Goal: Task Accomplishment & Management: Complete application form

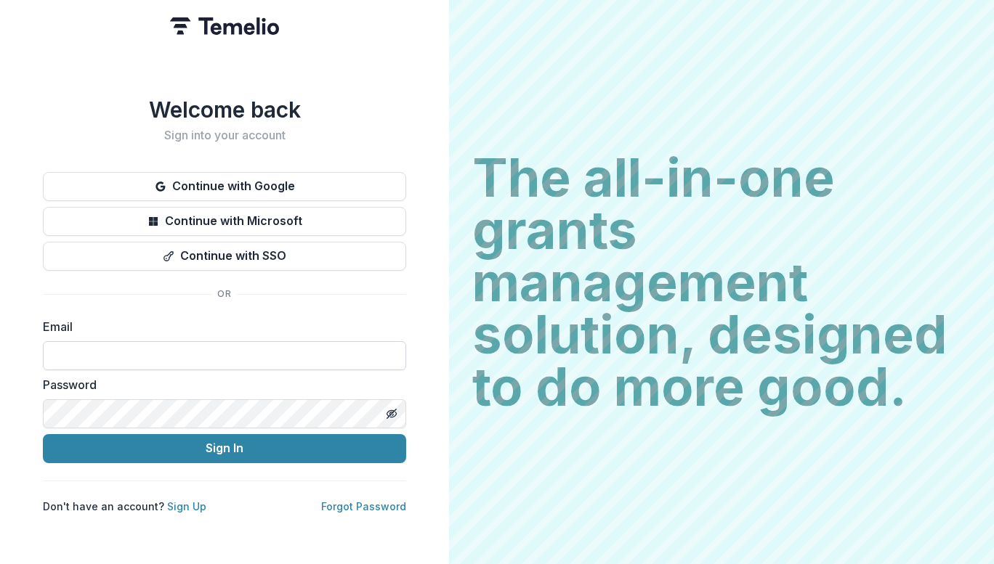
click at [260, 341] on input at bounding box center [224, 355] width 363 height 29
type input "**********"
click at [392, 412] on icon "Toggle password visibility" at bounding box center [394, 414] width 6 height 5
click at [344, 500] on link "Forgot Password" at bounding box center [363, 506] width 85 height 12
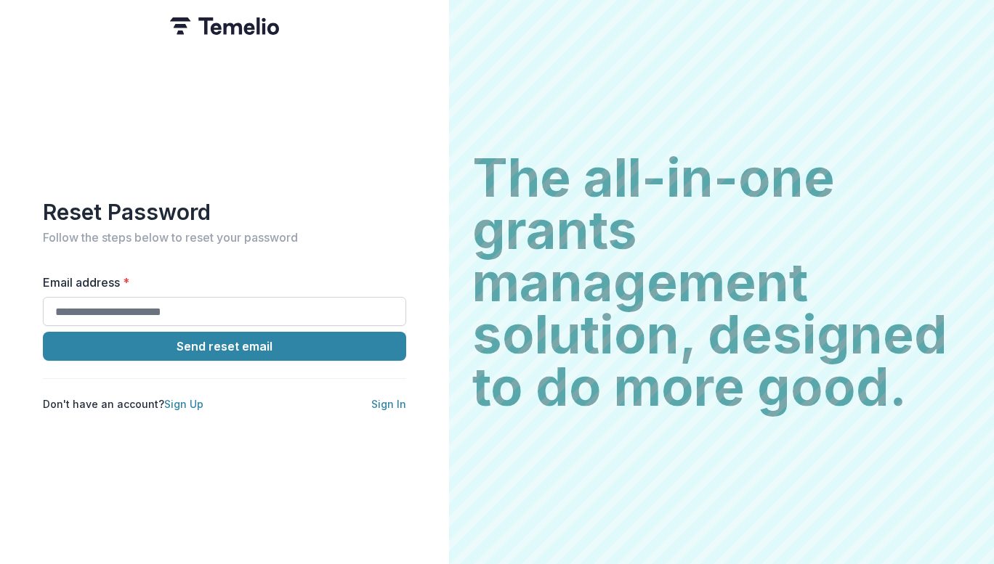
click at [266, 304] on input "Email address *" at bounding box center [224, 311] width 363 height 29
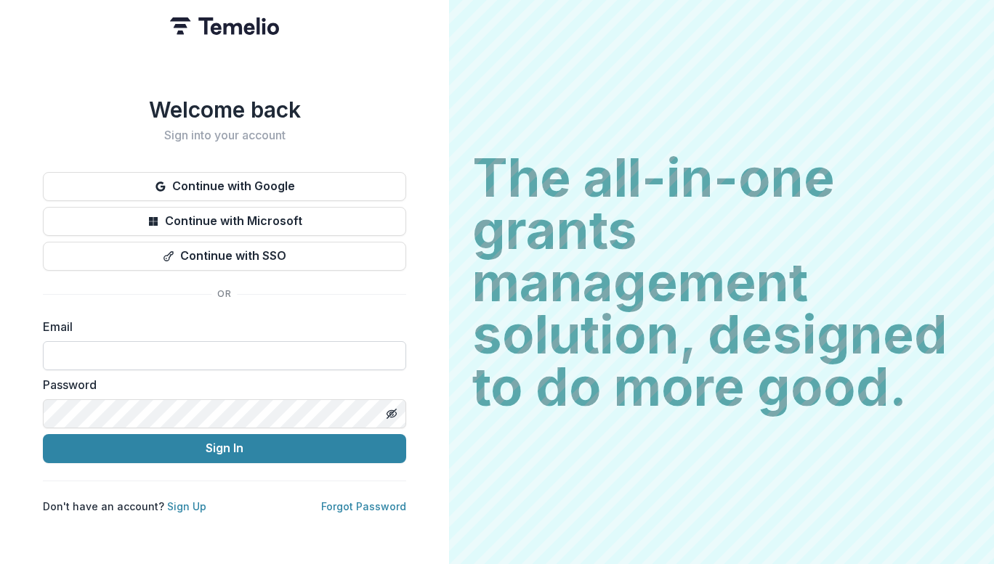
click at [185, 348] on input at bounding box center [224, 355] width 363 height 29
type input "**********"
click at [395, 500] on link "Forgot Password" at bounding box center [363, 506] width 85 height 12
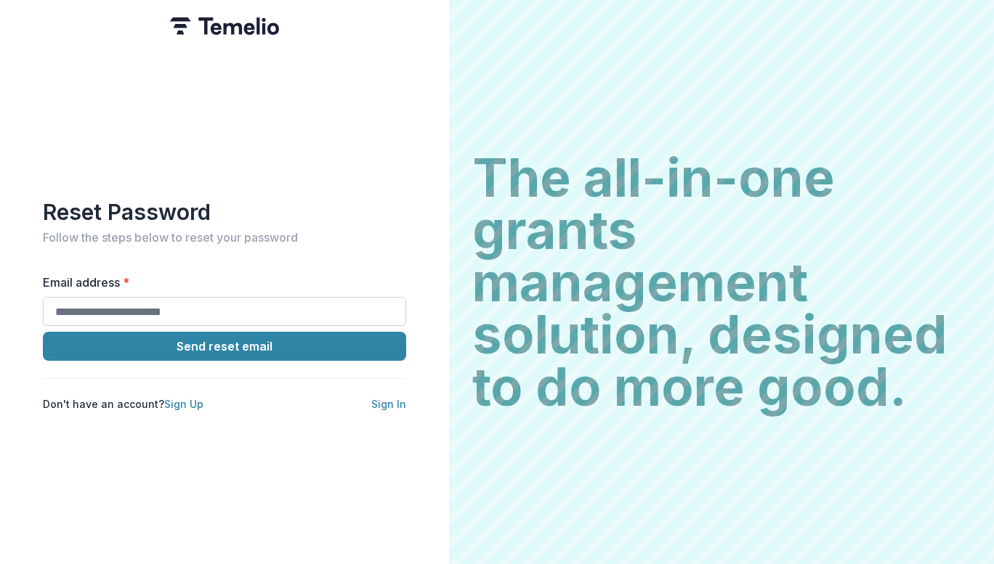
click at [205, 310] on input "Email address *" at bounding box center [224, 311] width 363 height 29
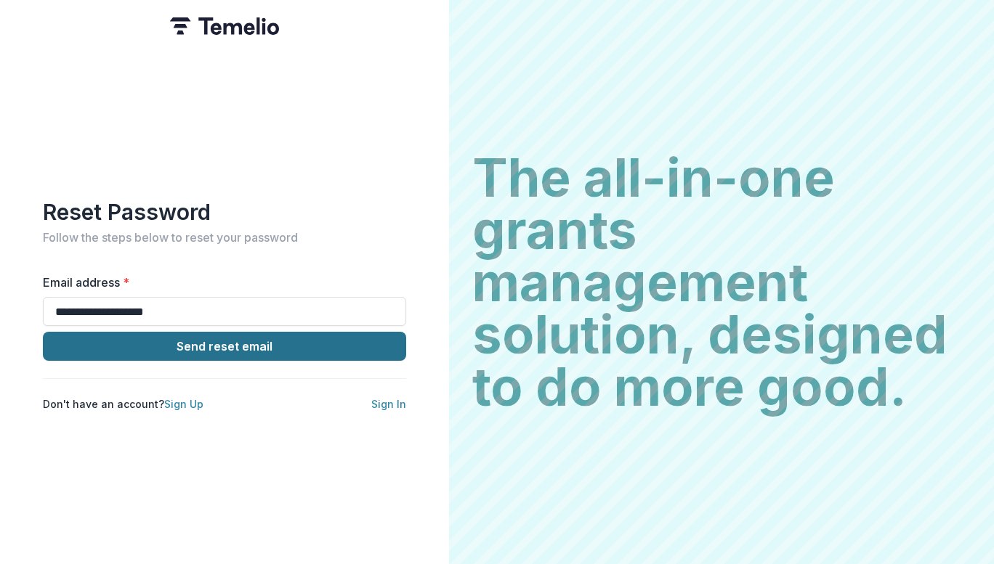
type input "**********"
click at [267, 339] on button "Send reset email" at bounding box center [224, 346] width 363 height 29
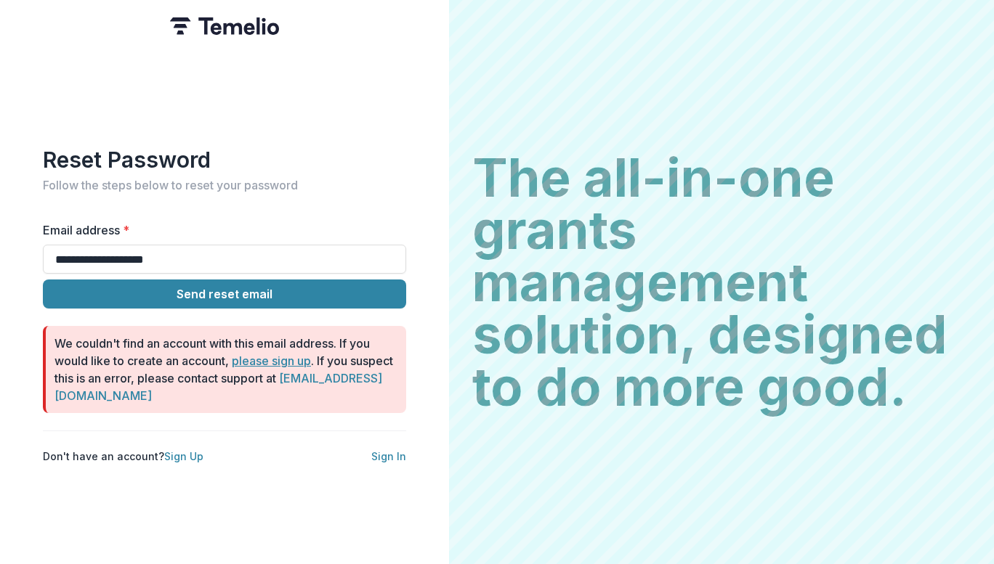
click at [255, 357] on link "please sign up" at bounding box center [271, 361] width 79 height 15
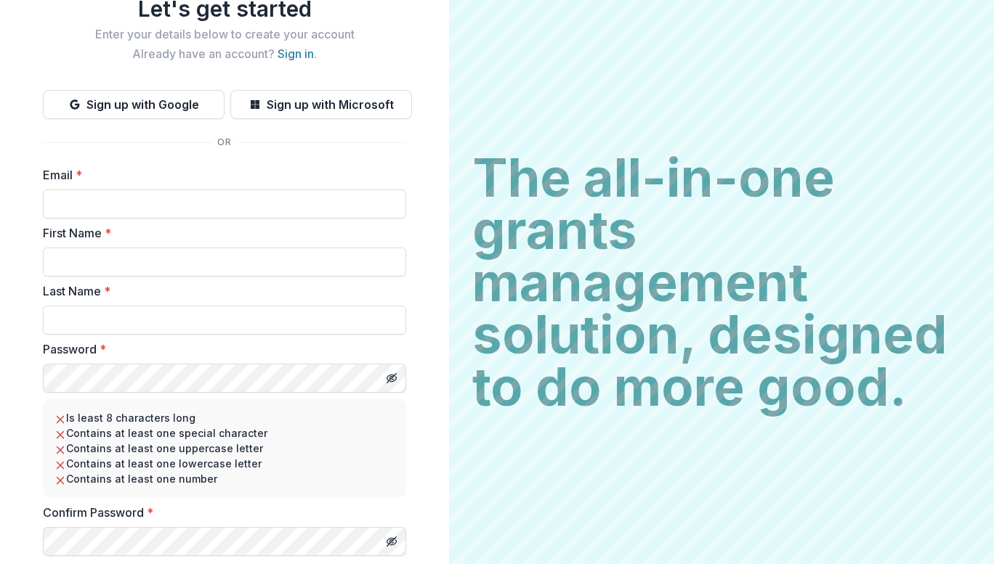
scroll to position [23, 0]
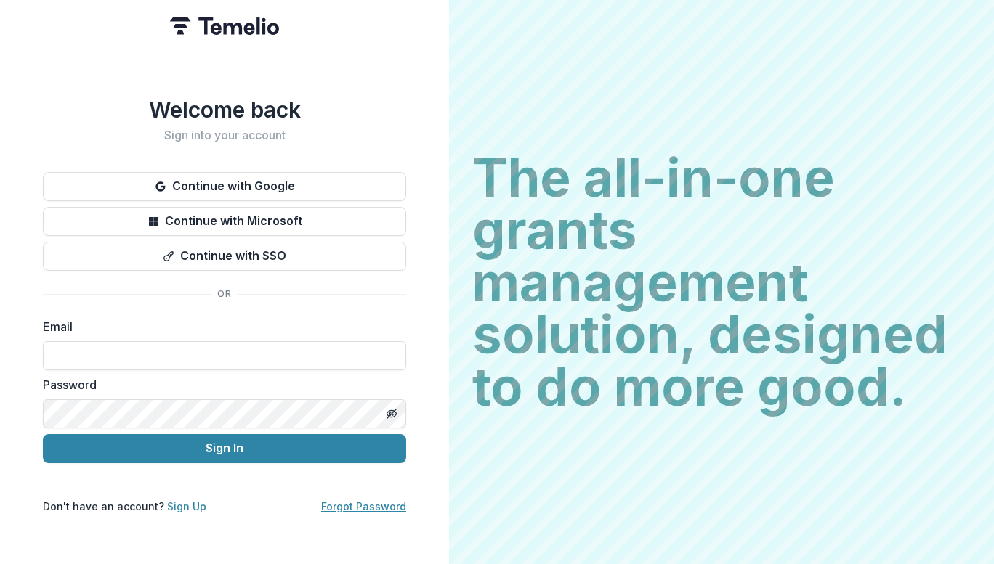
click at [372, 500] on link "Forgot Password" at bounding box center [363, 506] width 85 height 12
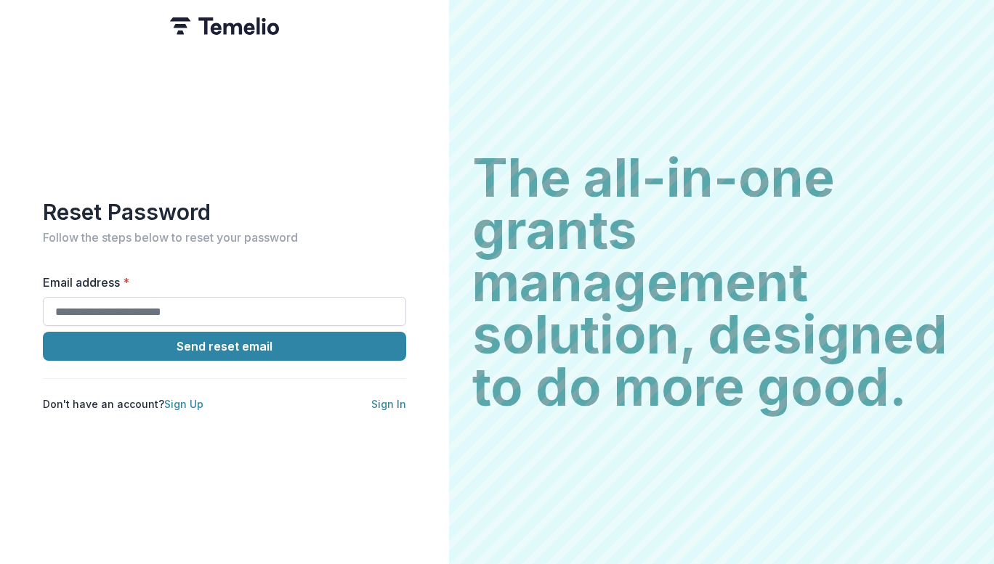
click at [293, 308] on input "Email address *" at bounding box center [224, 311] width 363 height 29
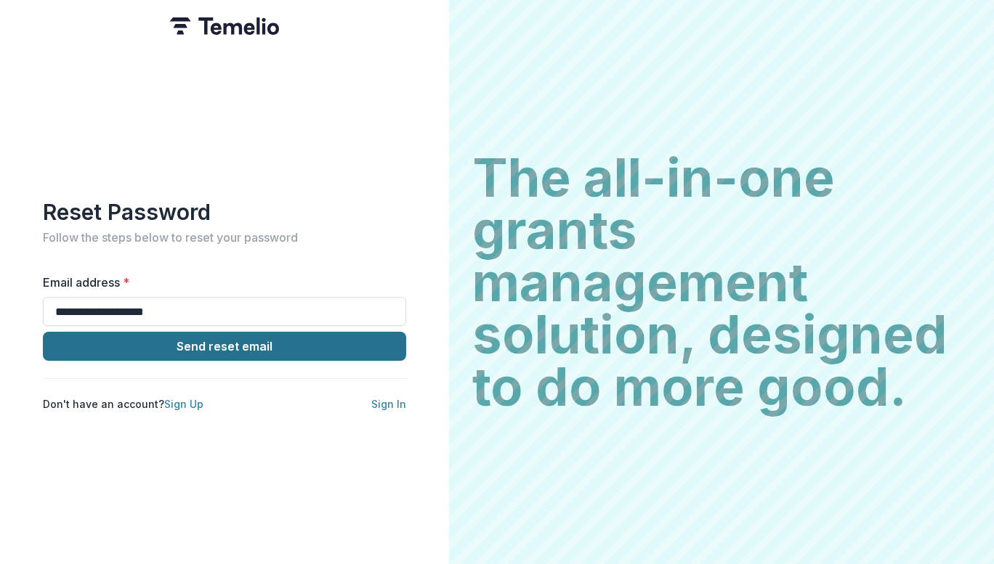
type input "**********"
click at [255, 343] on button "Send reset email" at bounding box center [224, 346] width 363 height 29
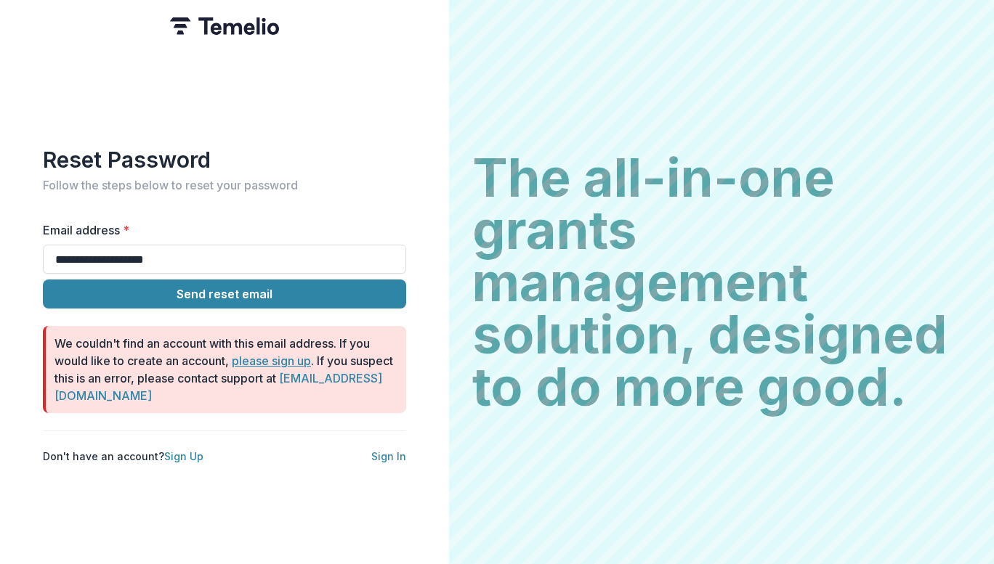
click at [277, 359] on link "please sign up" at bounding box center [271, 361] width 79 height 15
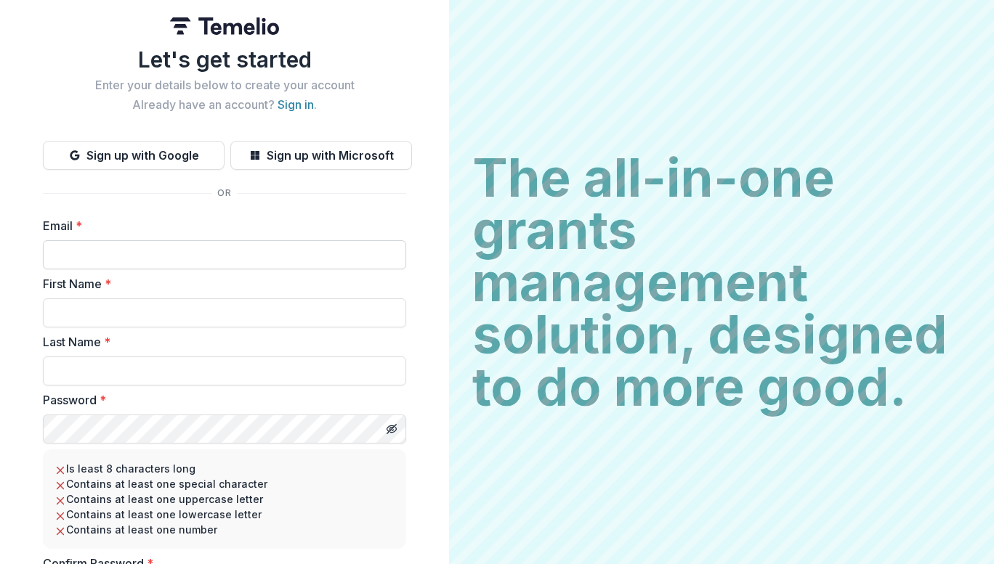
click at [252, 259] on input "Email *" at bounding box center [224, 254] width 363 height 29
type input "**********"
click at [195, 311] on input "First Name *" at bounding box center [224, 313] width 363 height 29
type input "*******"
type input "******"
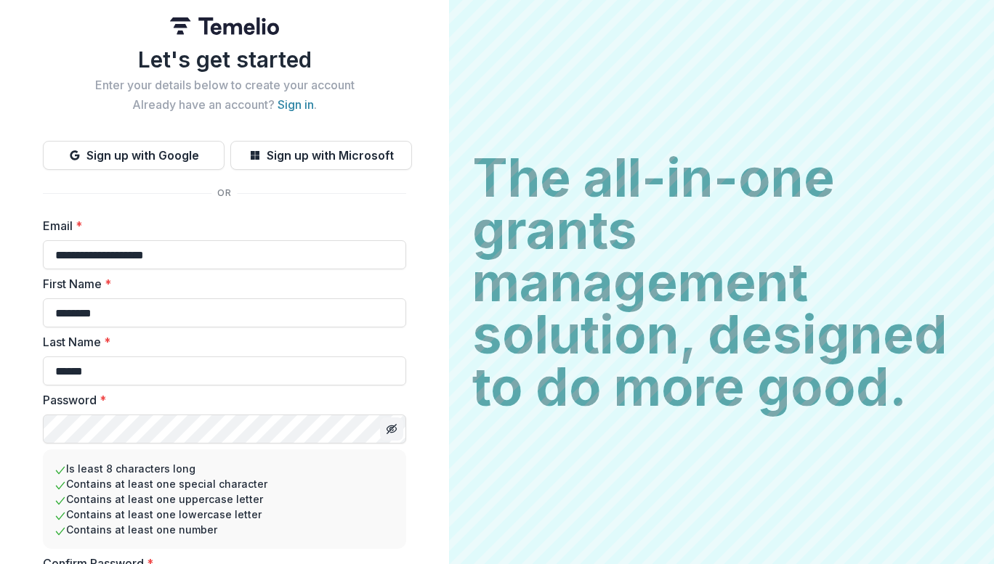
click at [390, 429] on line "Toggle password visibility" at bounding box center [391, 429] width 9 height 9
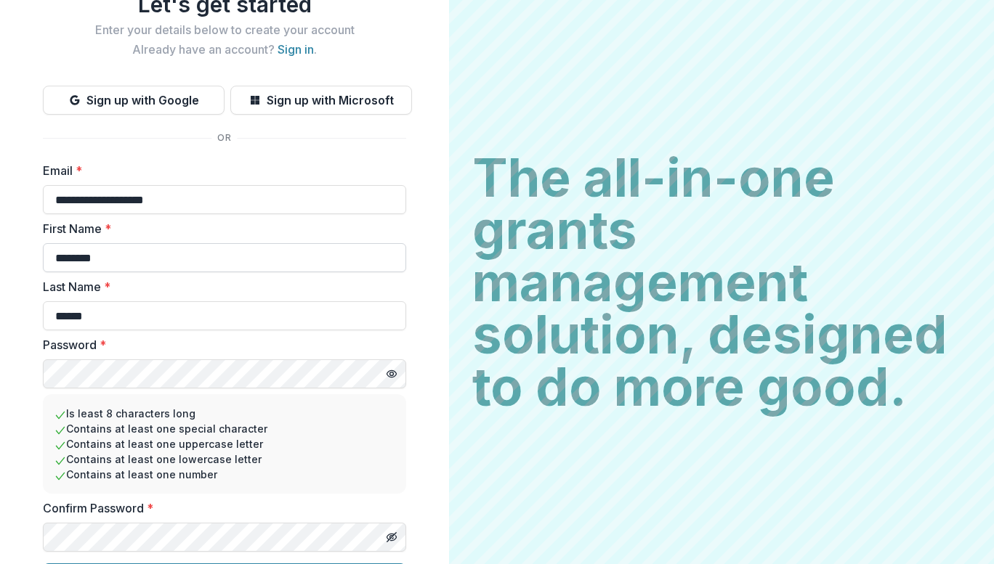
scroll to position [95, 0]
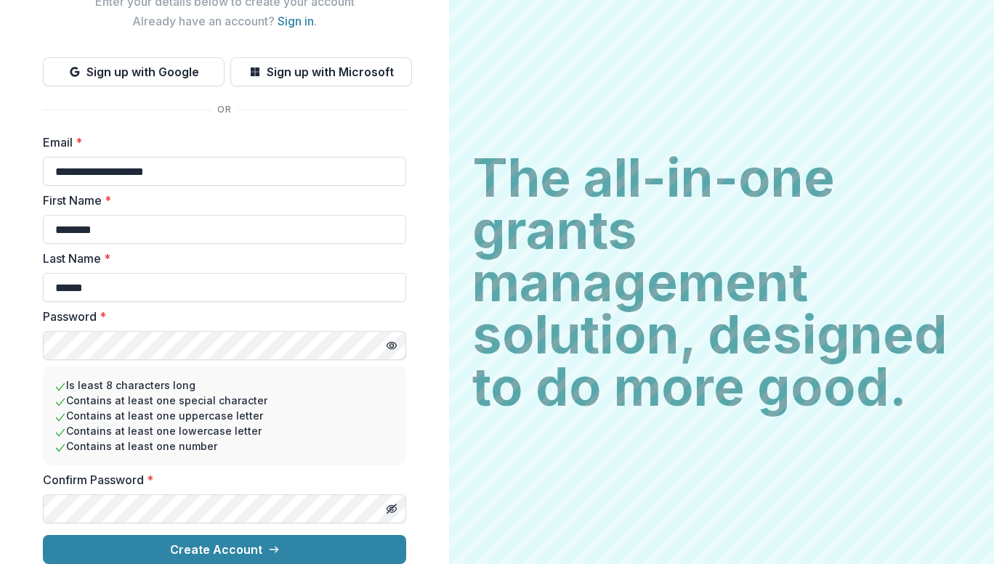
click at [436, 420] on div "**********" at bounding box center [224, 240] width 449 height 648
click at [387, 506] on icon "Toggle password visibility" at bounding box center [390, 509] width 7 height 6
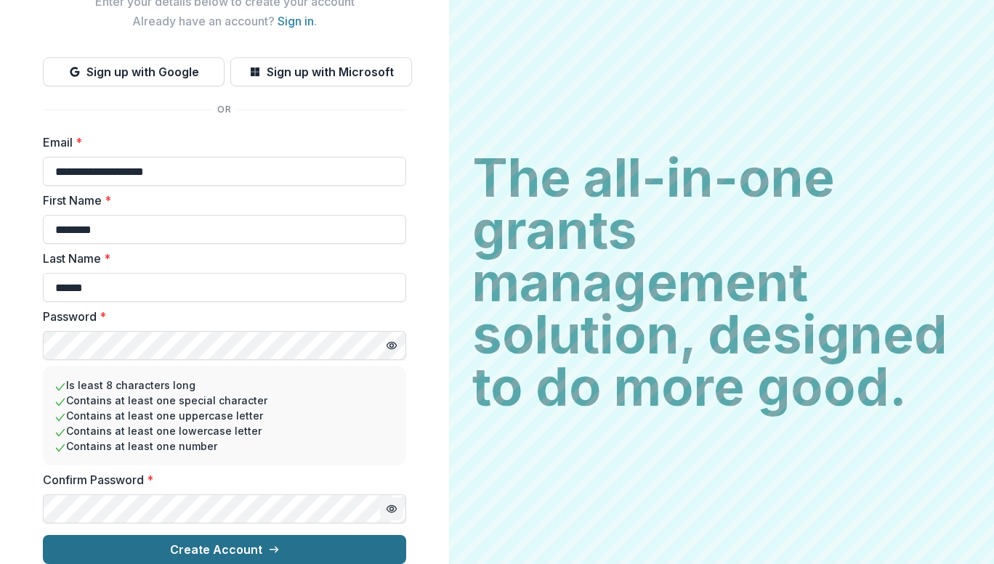
click at [292, 535] on button "Create Account" at bounding box center [224, 549] width 363 height 29
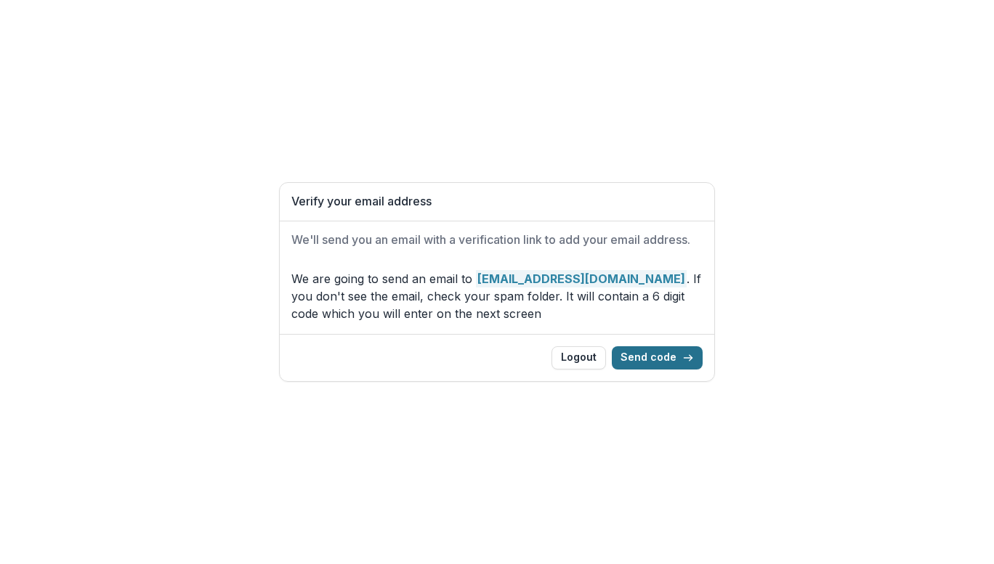
click at [662, 358] on button "Send code" at bounding box center [657, 357] width 91 height 23
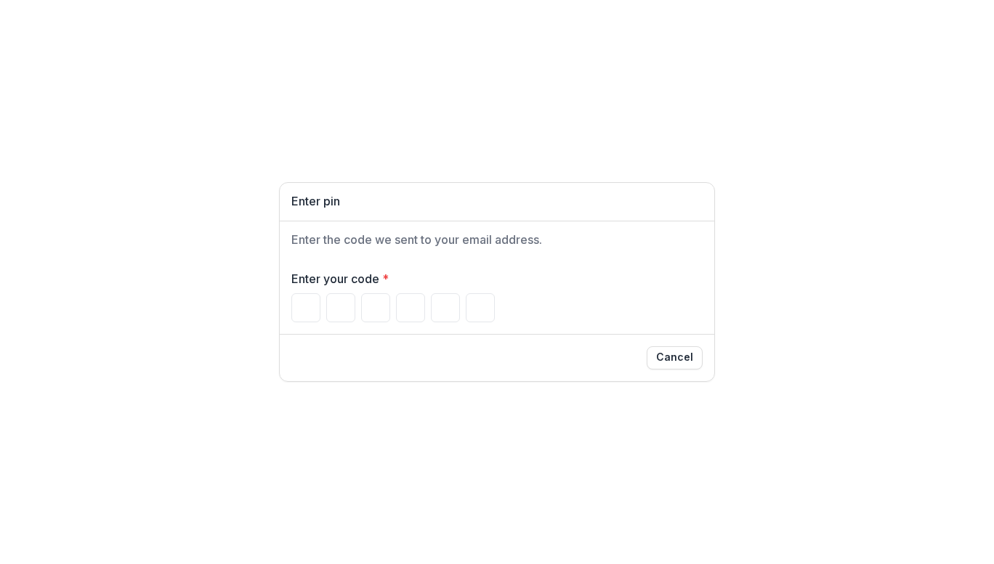
type input "*"
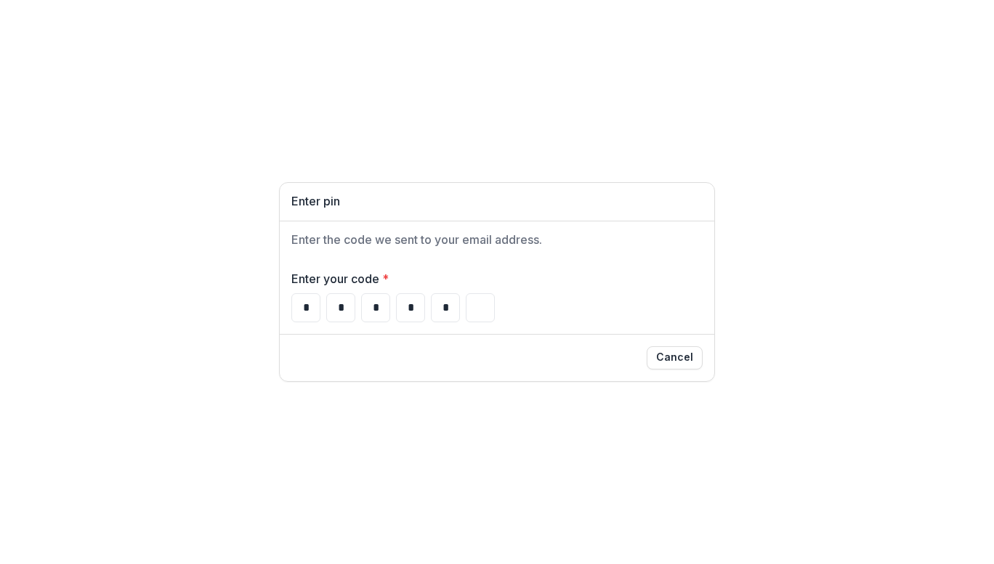
type input "*"
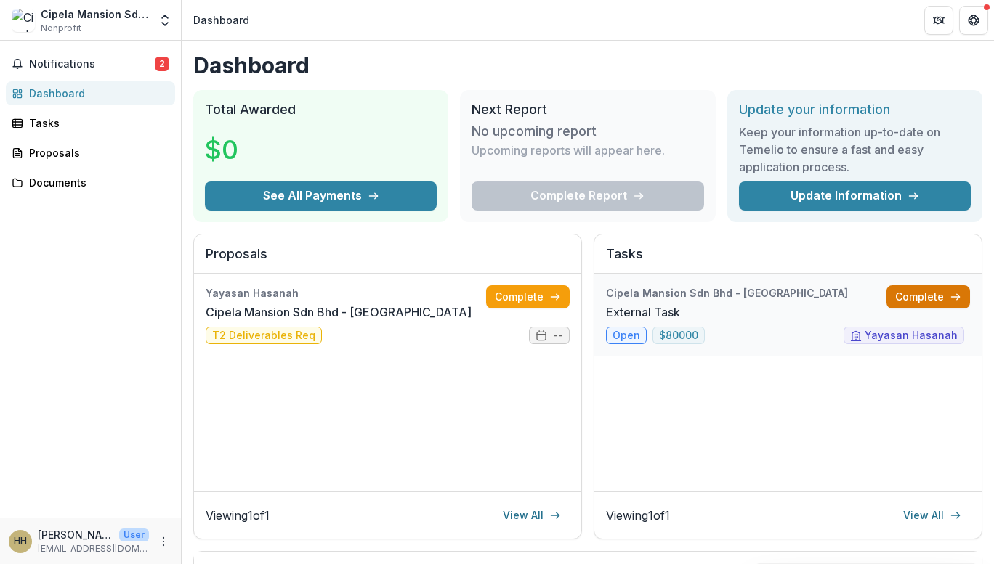
click at [902, 289] on link "Complete" at bounding box center [928, 296] width 84 height 23
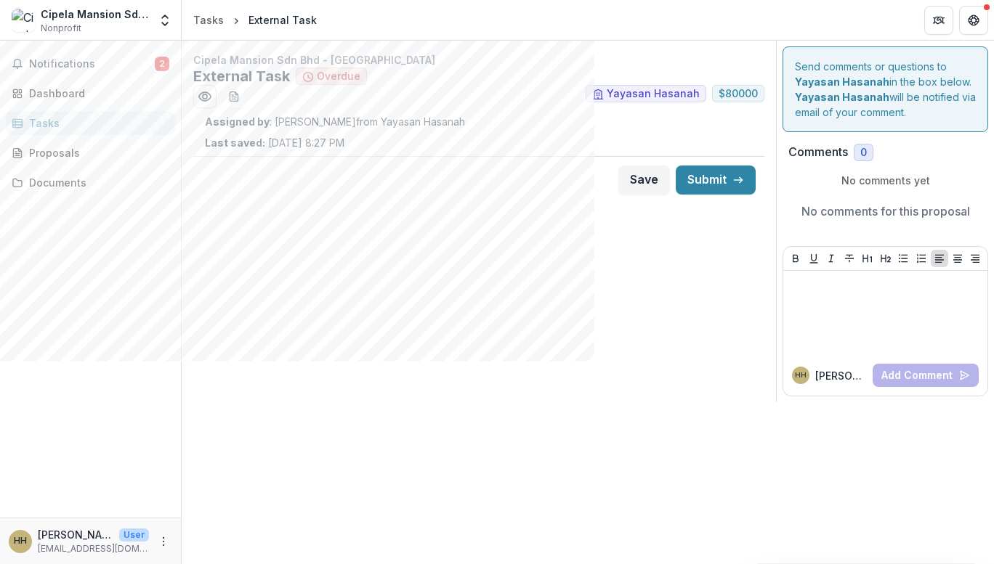
click at [341, 73] on span "Overdue" at bounding box center [339, 76] width 44 height 12
click at [133, 60] on span "Notifications" at bounding box center [92, 64] width 126 height 12
click at [650, 350] on div "Cipela Mansion Sdn Bhd - Cipela Mansion External Task Overdue Yayasan Hasanah $…" at bounding box center [479, 222] width 594 height 362
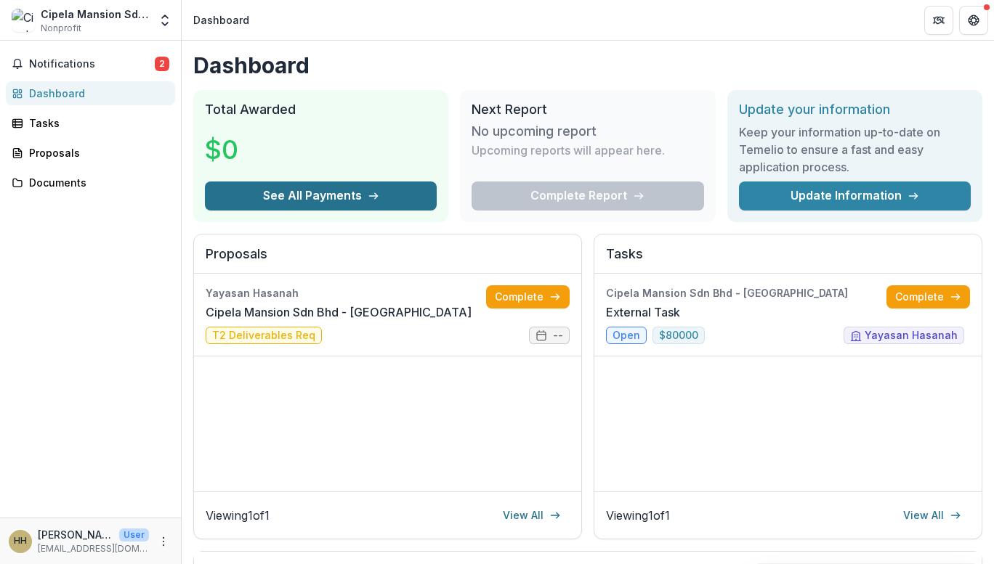
click at [342, 192] on button "See All Payments" at bounding box center [321, 196] width 232 height 29
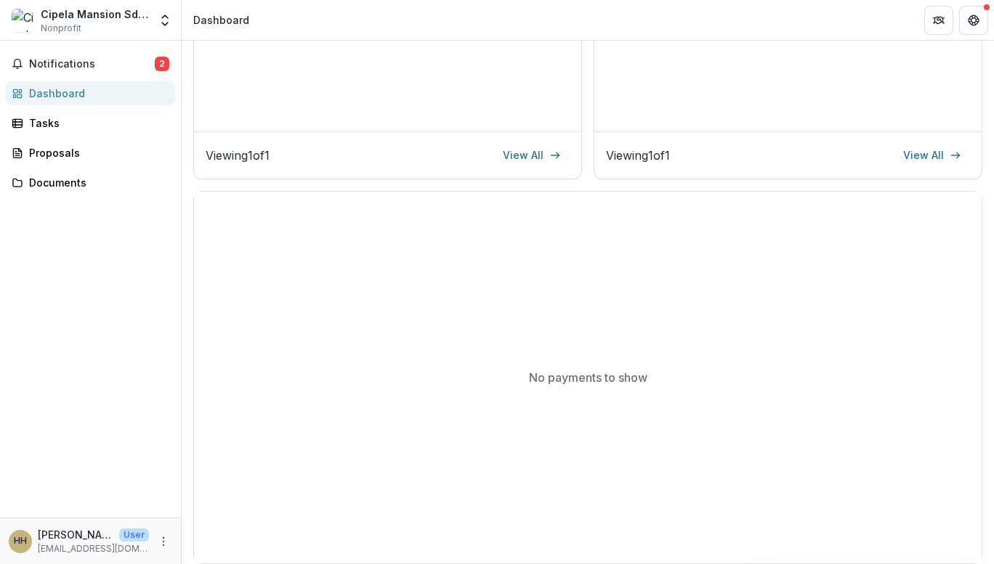
scroll to position [70, 0]
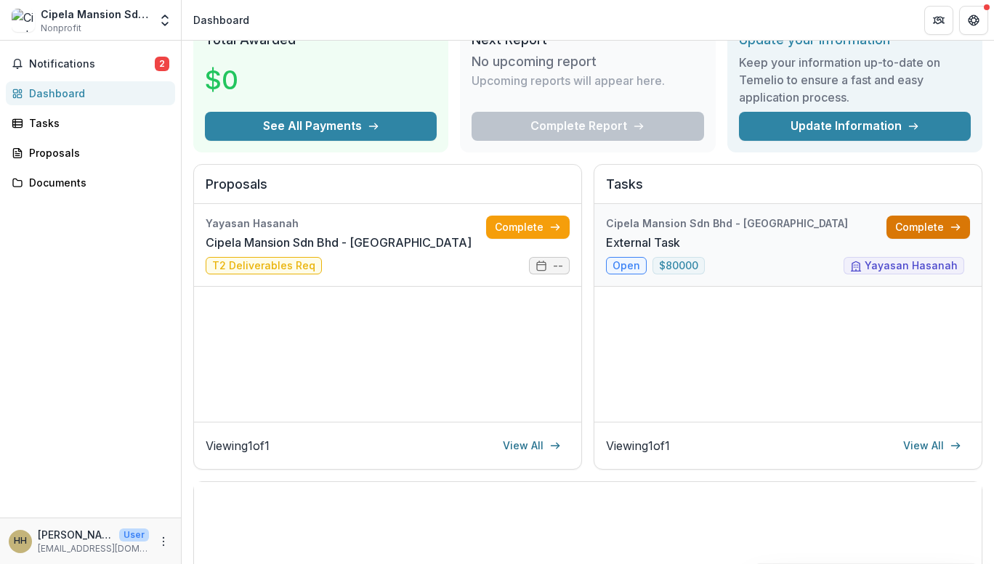
click at [913, 224] on link "Complete" at bounding box center [928, 227] width 84 height 23
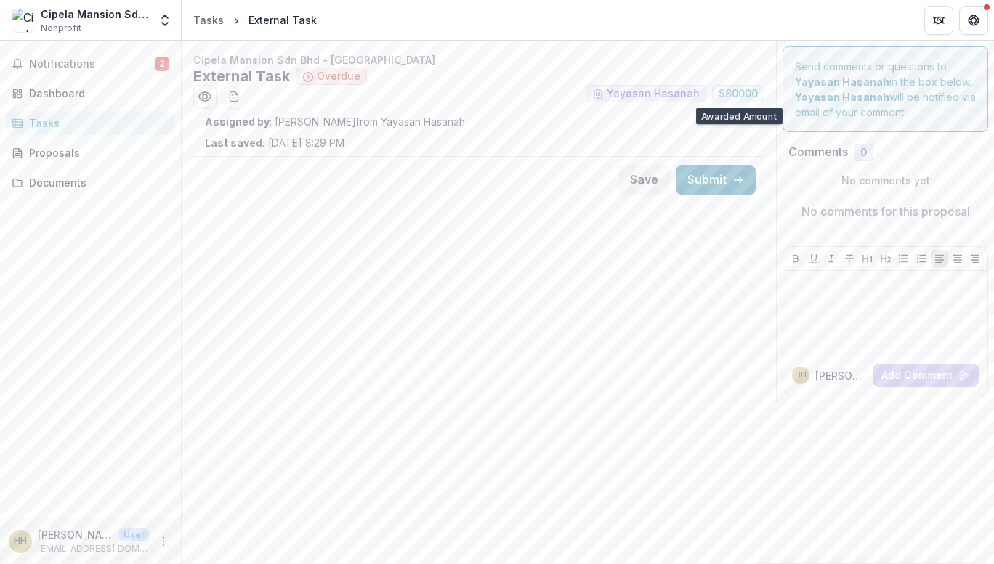
click at [751, 94] on span "$ 80000" at bounding box center [737, 94] width 39 height 12
click at [344, 126] on p "Assigned by : [PERSON_NAME] from Yayasan Hasanah" at bounding box center [479, 121] width 548 height 15
click at [338, 73] on span "Overdue" at bounding box center [339, 76] width 44 height 12
click at [231, 93] on icon "download-word-button" at bounding box center [234, 97] width 12 height 12
click at [70, 157] on div "Proposals" at bounding box center [96, 152] width 134 height 15
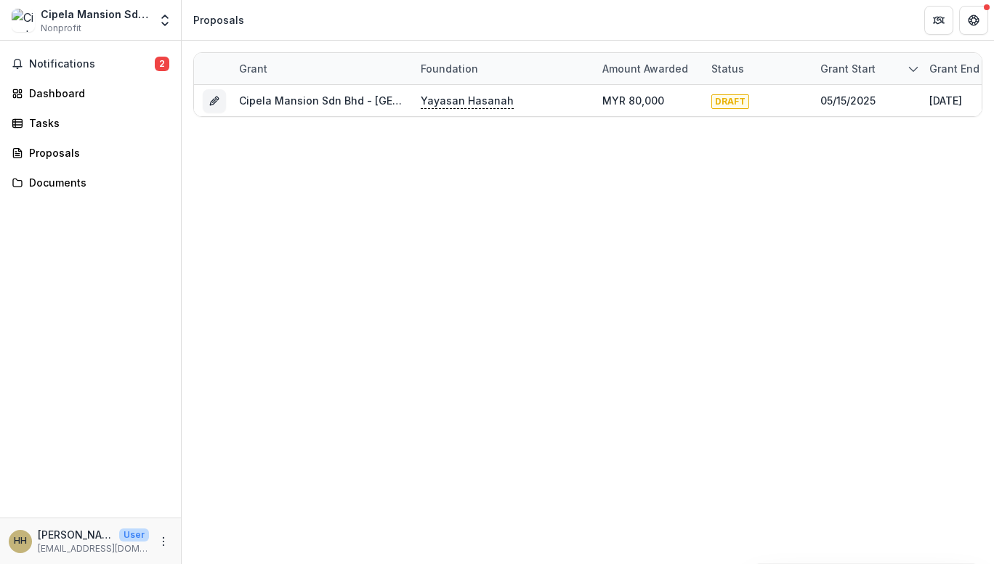
click at [497, 110] on div at bounding box center [488, 112] width 586 height 4
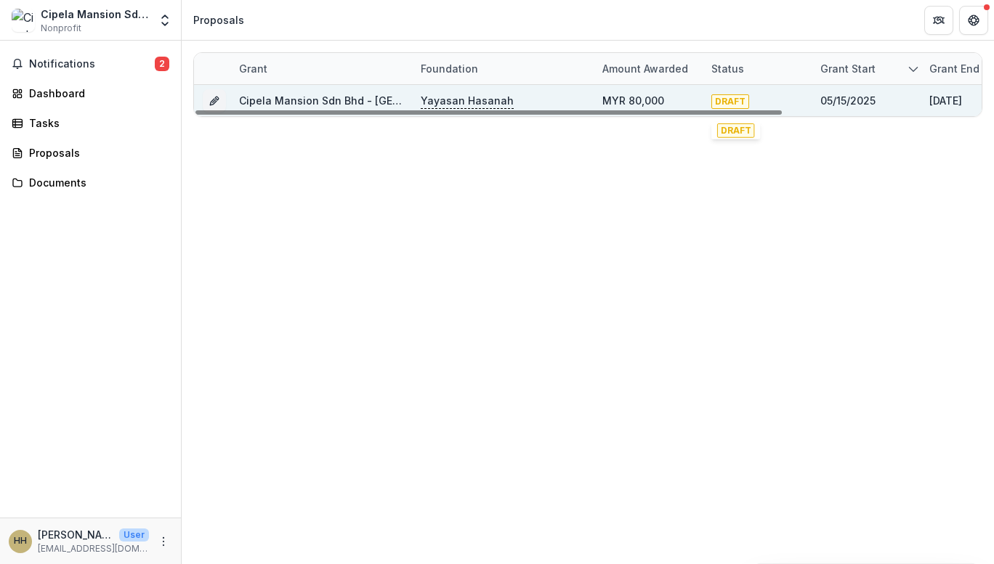
click at [741, 102] on span "DRAFT" at bounding box center [730, 101] width 38 height 15
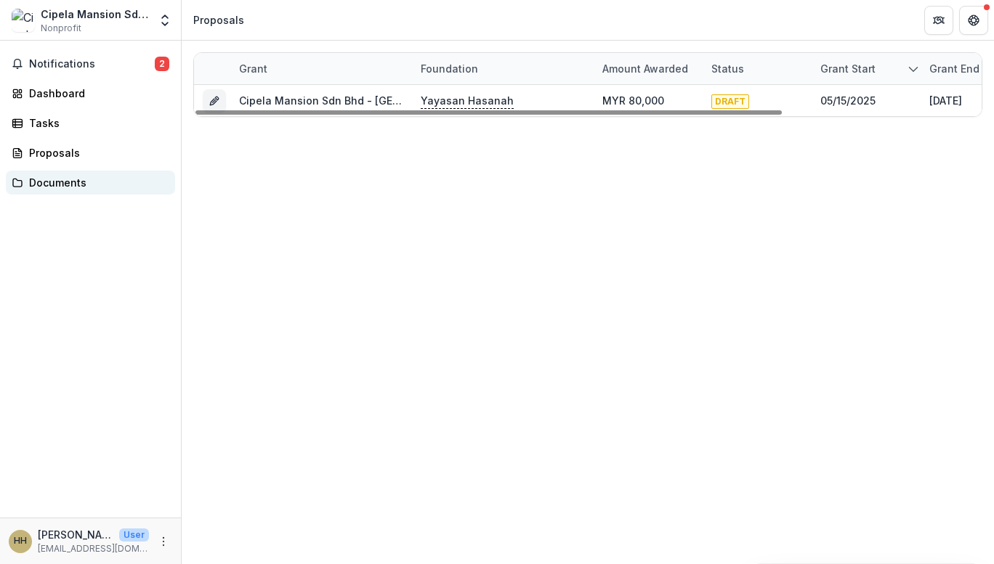
click at [65, 178] on div "Documents" at bounding box center [96, 182] width 134 height 15
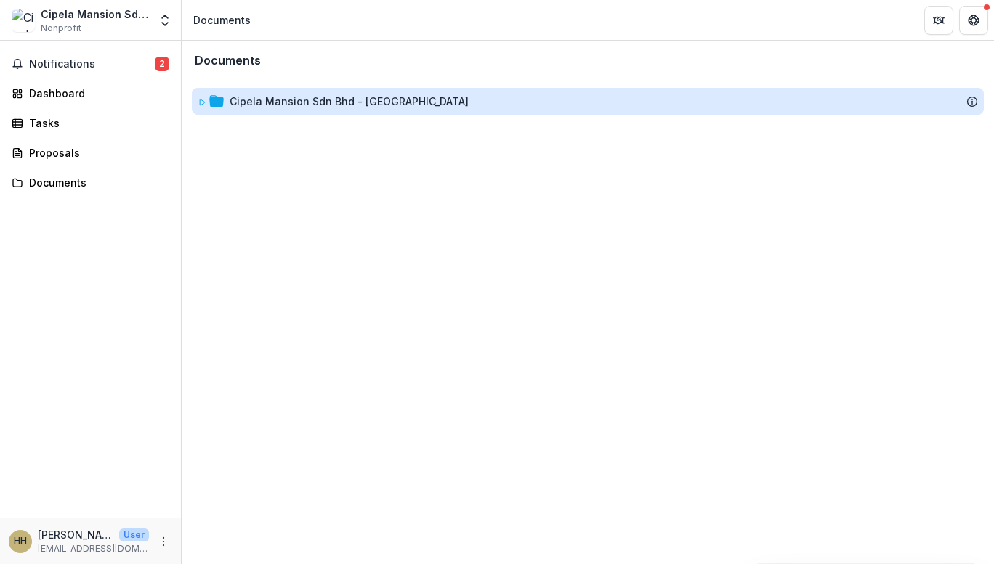
click at [371, 106] on div "Cipela Mansion Sdn Bhd - [GEOGRAPHIC_DATA]" at bounding box center [349, 101] width 239 height 15
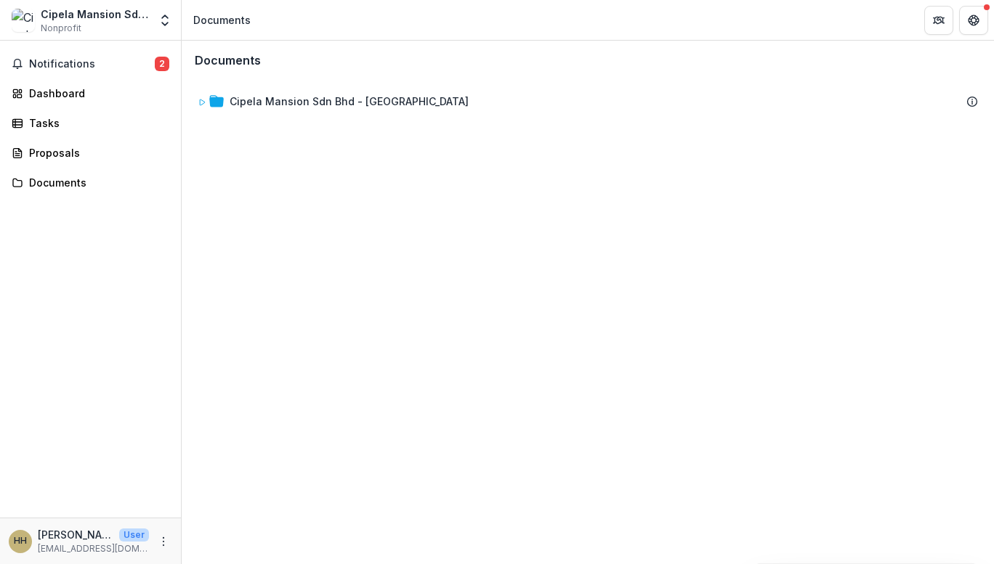
click at [490, 179] on div "Documents Cipela Mansion Sdn Bhd - Cipela Mansion To pick up a draggable item, …" at bounding box center [588, 303] width 812 height 524
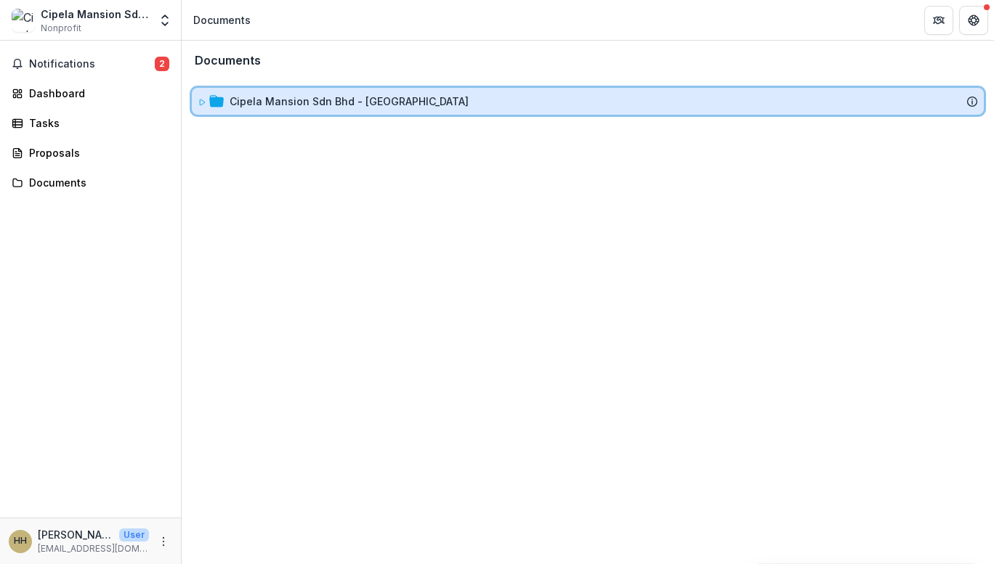
click at [434, 107] on div "Cipela Mansion Sdn Bhd - [GEOGRAPHIC_DATA]" at bounding box center [604, 101] width 748 height 15
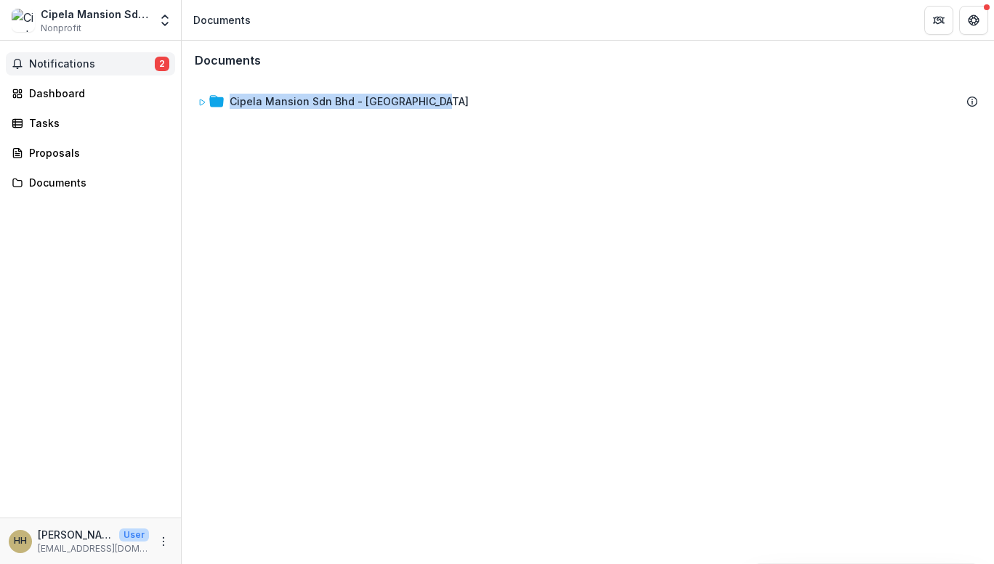
click at [54, 62] on span "Notifications" at bounding box center [92, 64] width 126 height 12
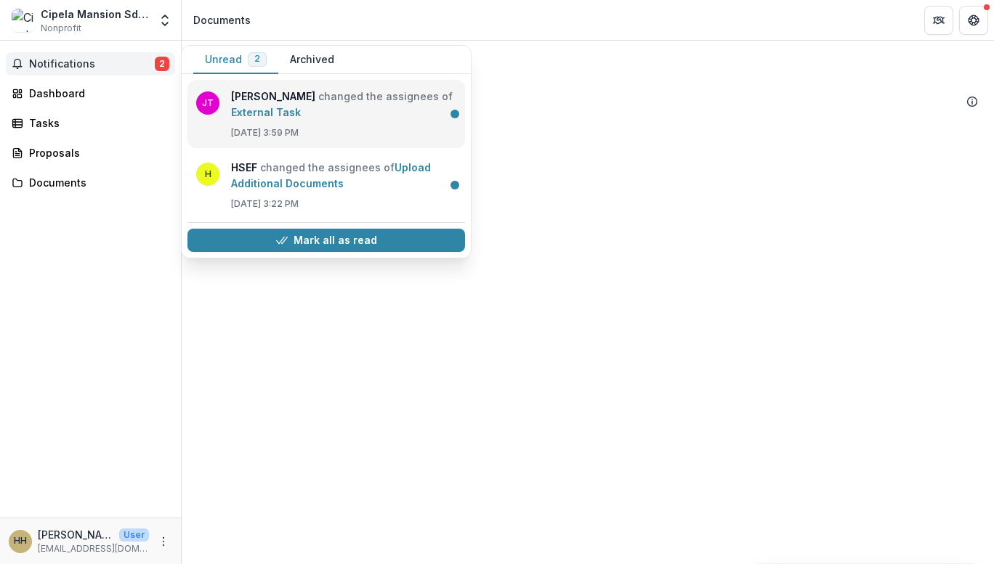
click at [301, 117] on link "External Task" at bounding box center [266, 112] width 70 height 12
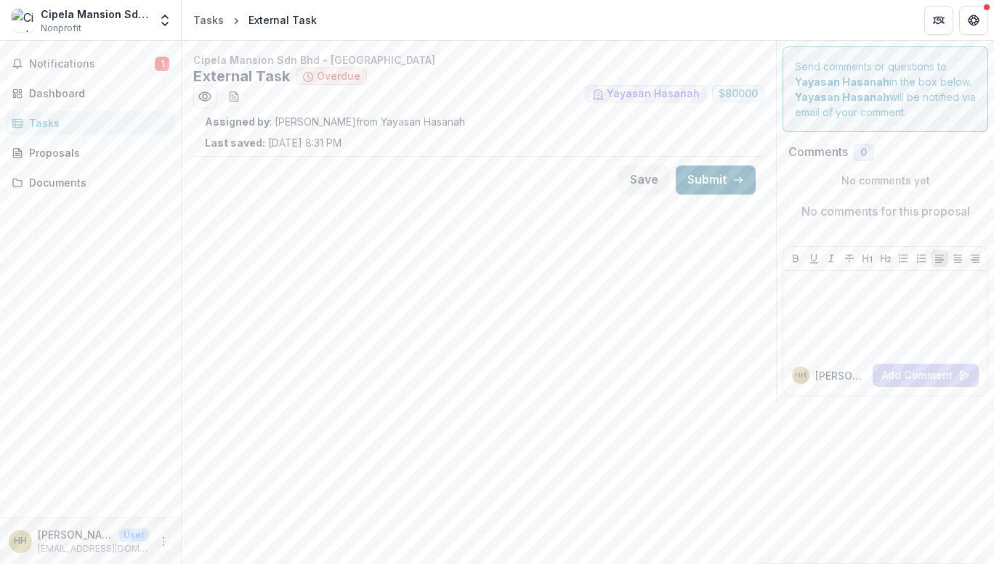
click at [731, 179] on button "Submit" at bounding box center [716, 180] width 80 height 29
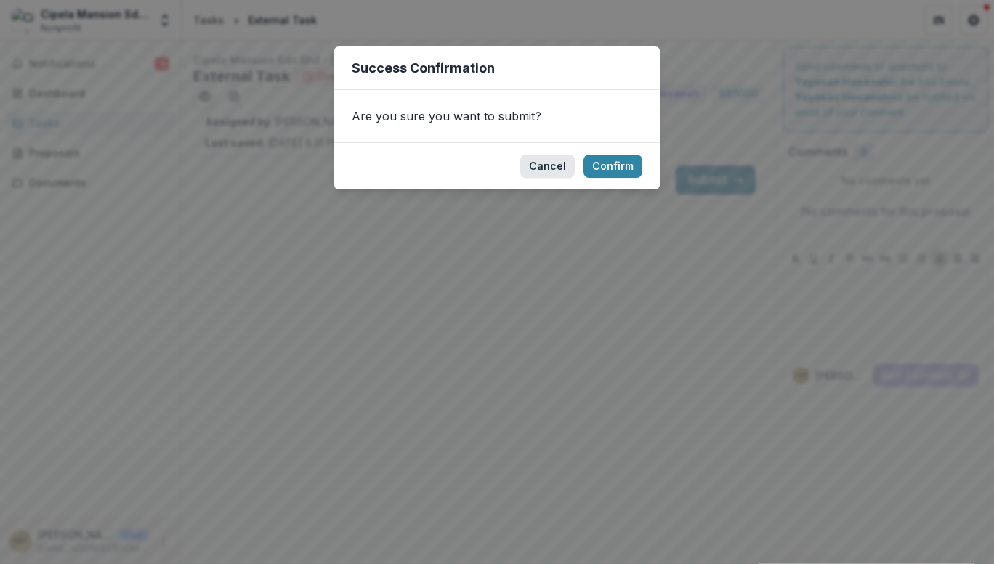
click at [554, 170] on button "Cancel" at bounding box center [547, 166] width 54 height 23
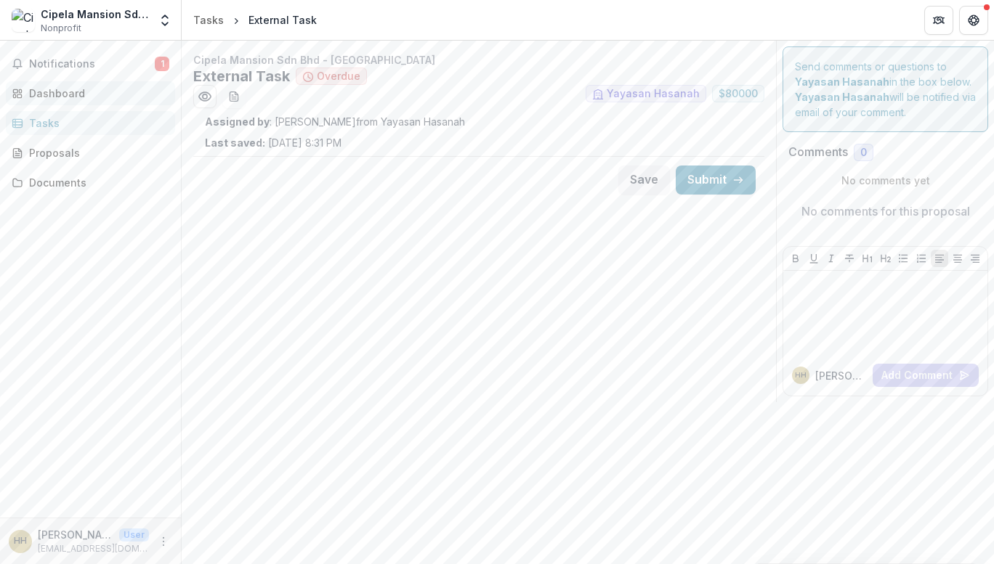
click at [75, 93] on div "Dashboard" at bounding box center [96, 93] width 134 height 15
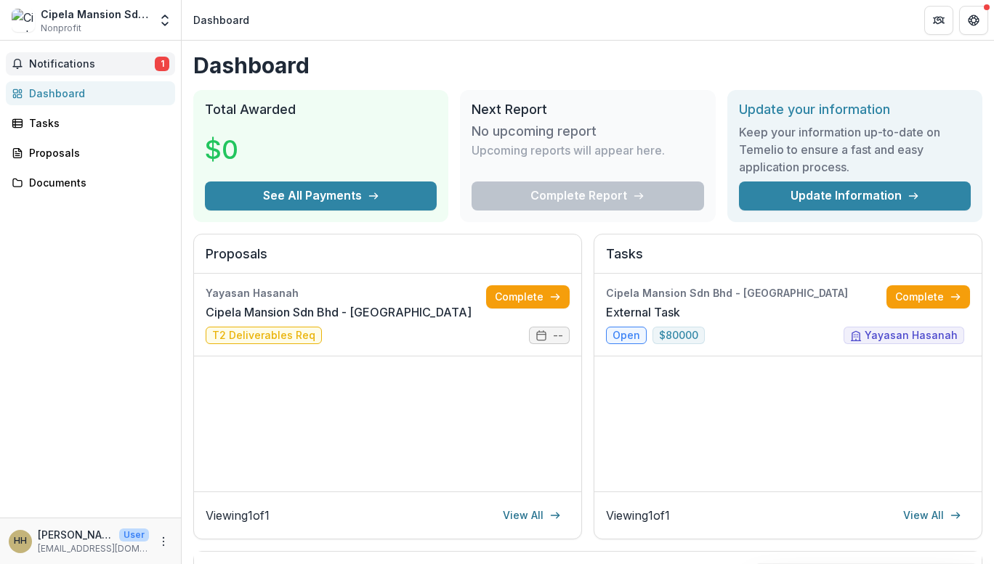
click at [101, 61] on span "Notifications" at bounding box center [92, 64] width 126 height 12
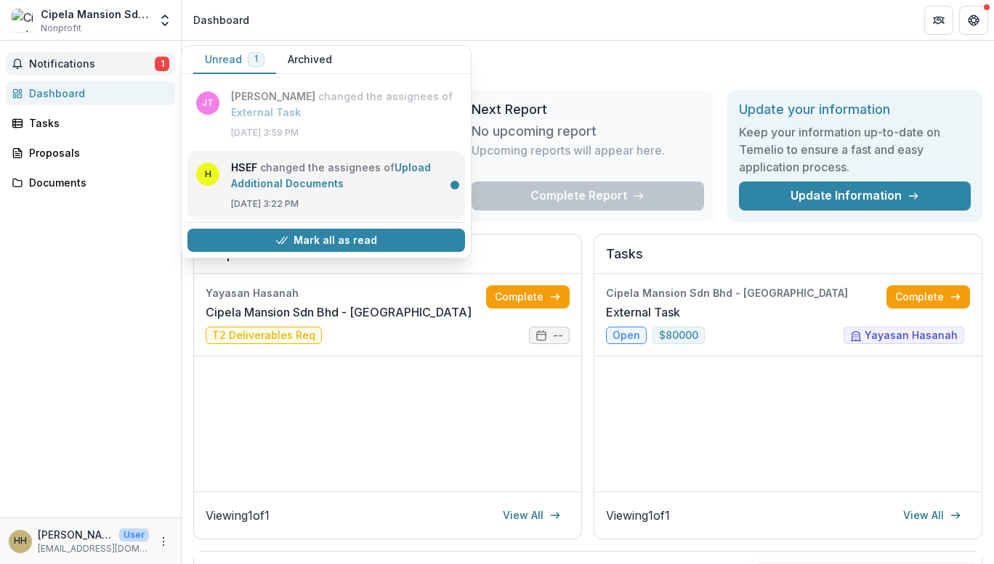
click at [326, 175] on link "Upload Additional Documents" at bounding box center [331, 175] width 200 height 28
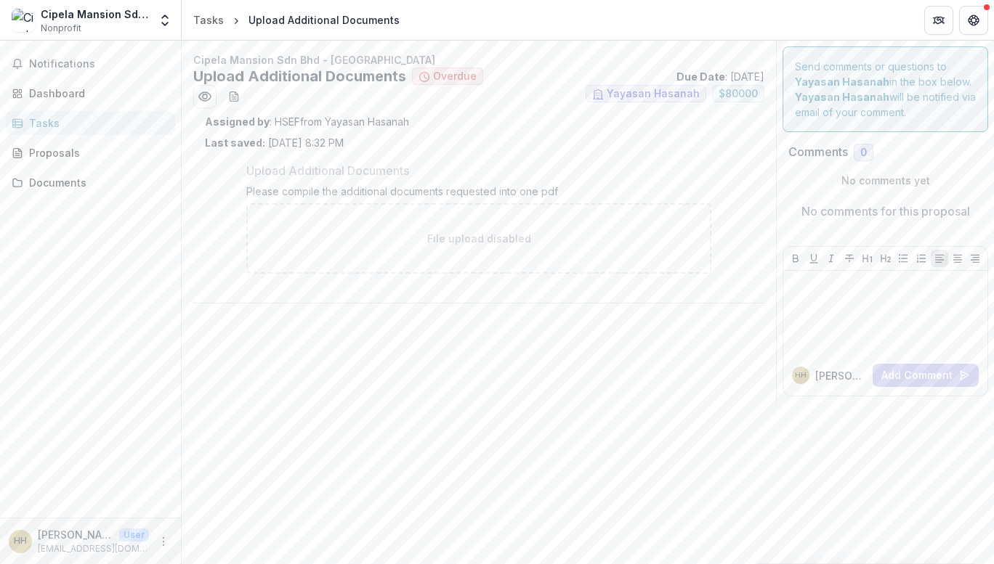
click at [139, 534] on p "User" at bounding box center [134, 535] width 30 height 13
click at [161, 537] on icon "More" at bounding box center [164, 542] width 12 height 12
click at [233, 507] on link "Settings" at bounding box center [259, 511] width 155 height 24
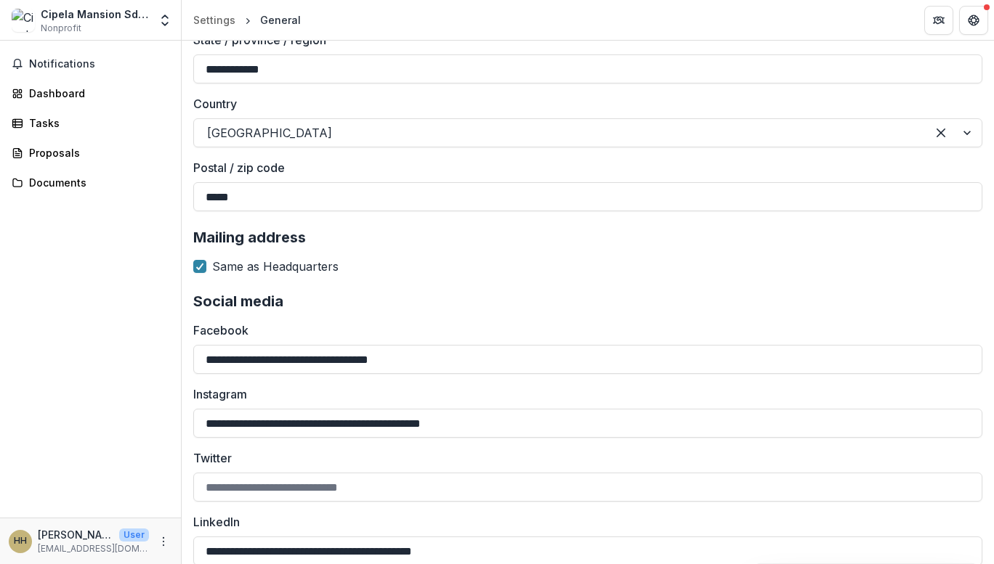
scroll to position [1571, 0]
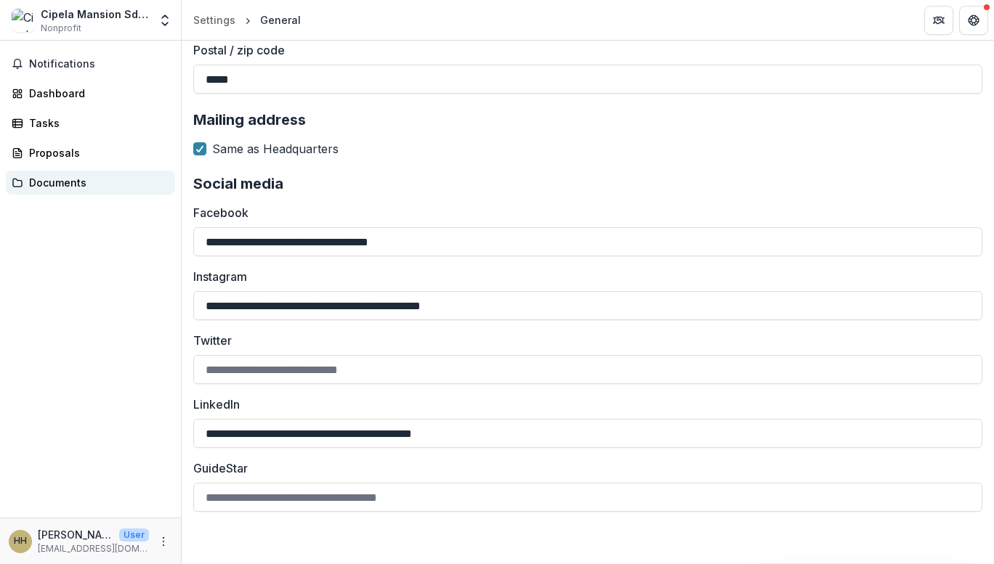
click at [60, 193] on link "Documents" at bounding box center [90, 183] width 169 height 24
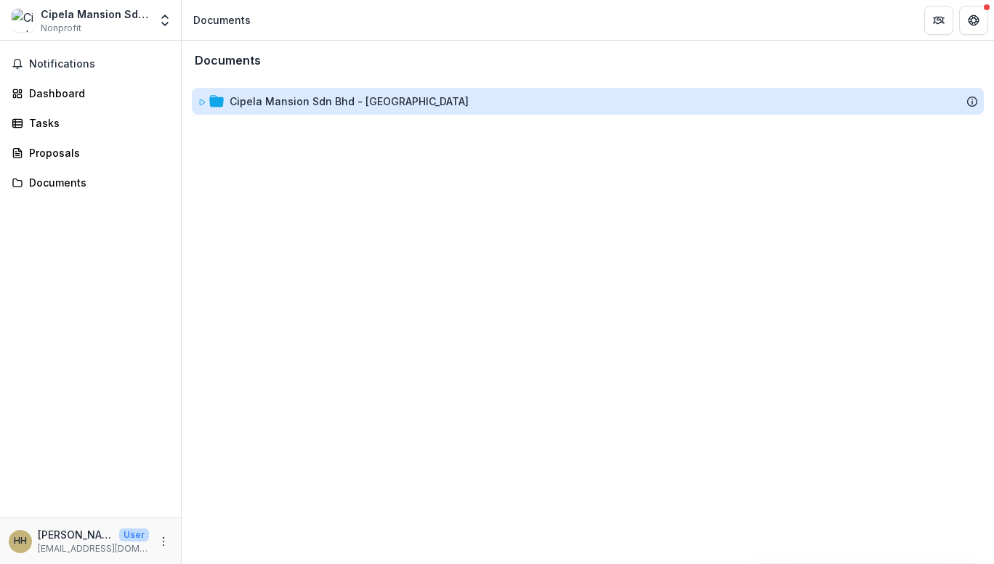
click at [408, 95] on div "Cipela Mansion Sdn Bhd - [GEOGRAPHIC_DATA]" at bounding box center [349, 101] width 239 height 15
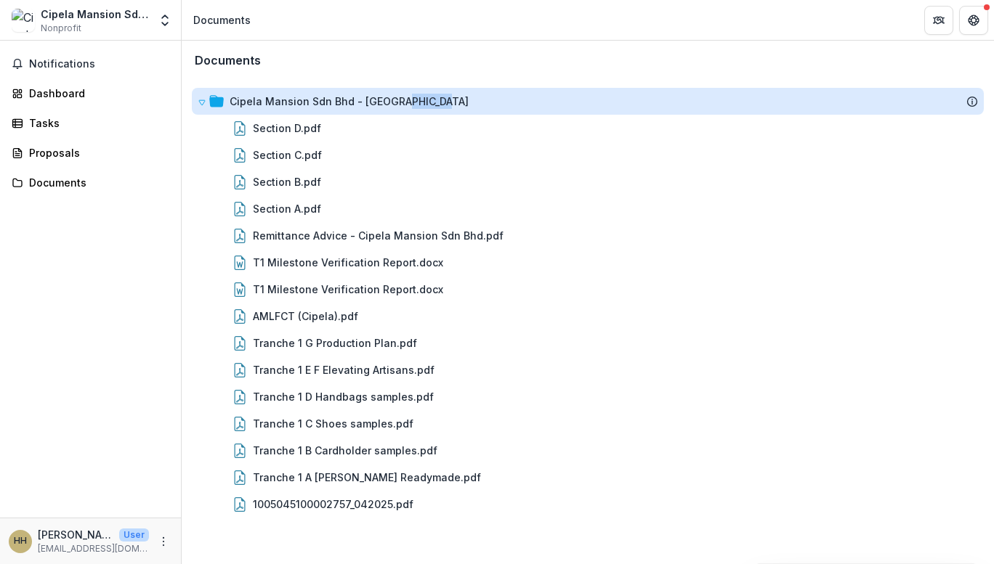
click at [408, 95] on div "Cipela Mansion Sdn Bhd - [GEOGRAPHIC_DATA]" at bounding box center [349, 101] width 239 height 15
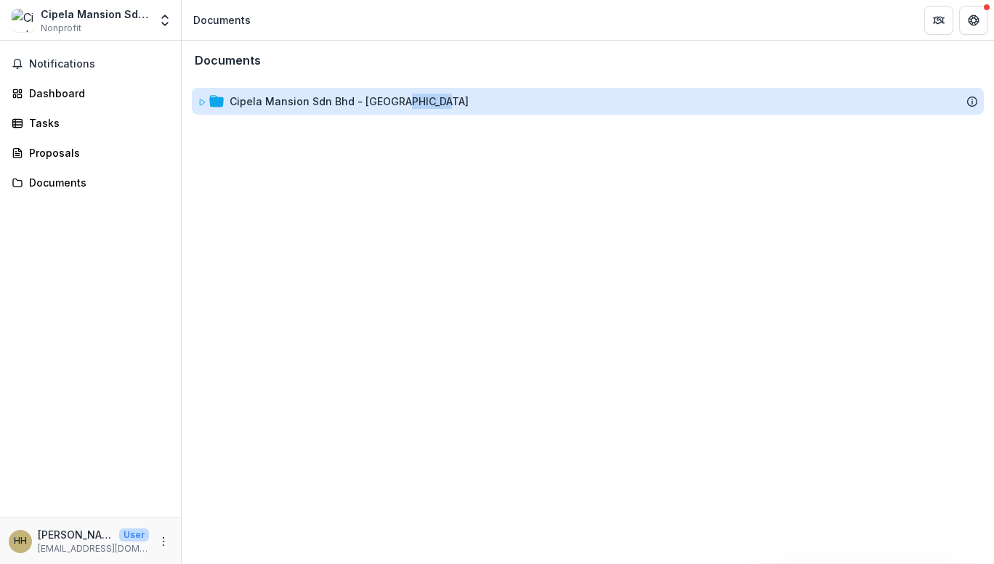
click at [408, 95] on div "Cipela Mansion Sdn Bhd - [GEOGRAPHIC_DATA]" at bounding box center [349, 101] width 239 height 15
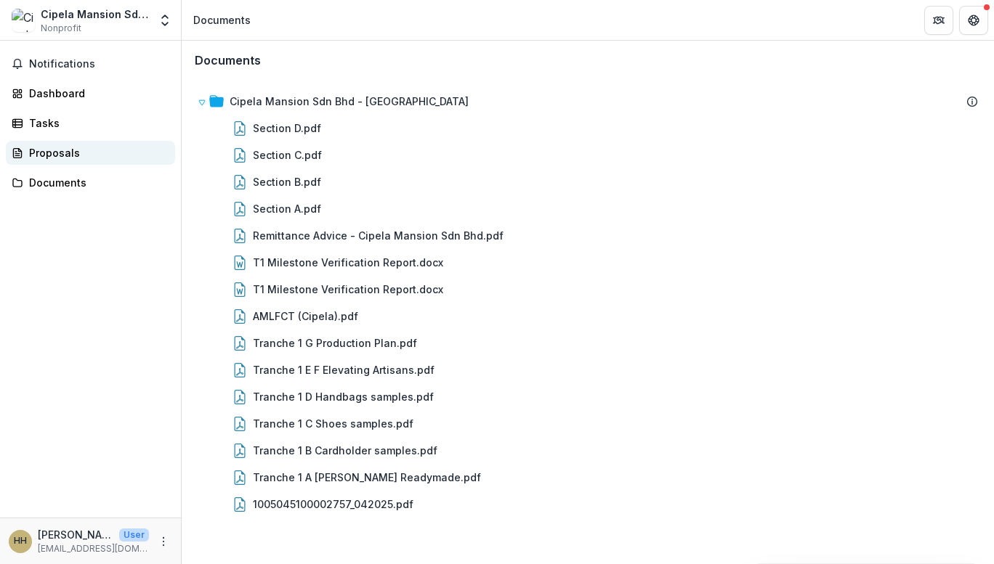
click at [68, 158] on div "Proposals" at bounding box center [96, 152] width 134 height 15
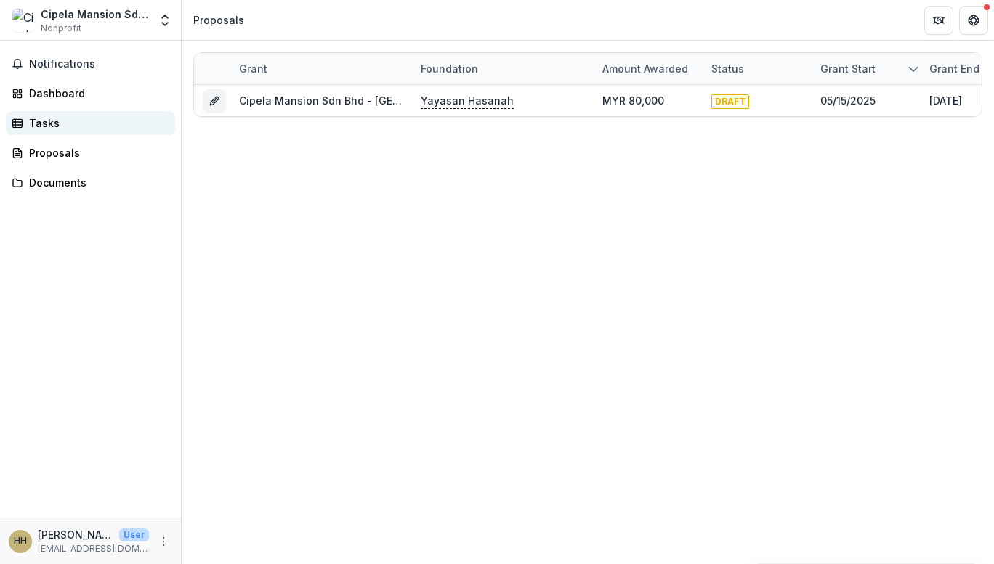
click at [56, 118] on div "Tasks" at bounding box center [96, 122] width 134 height 15
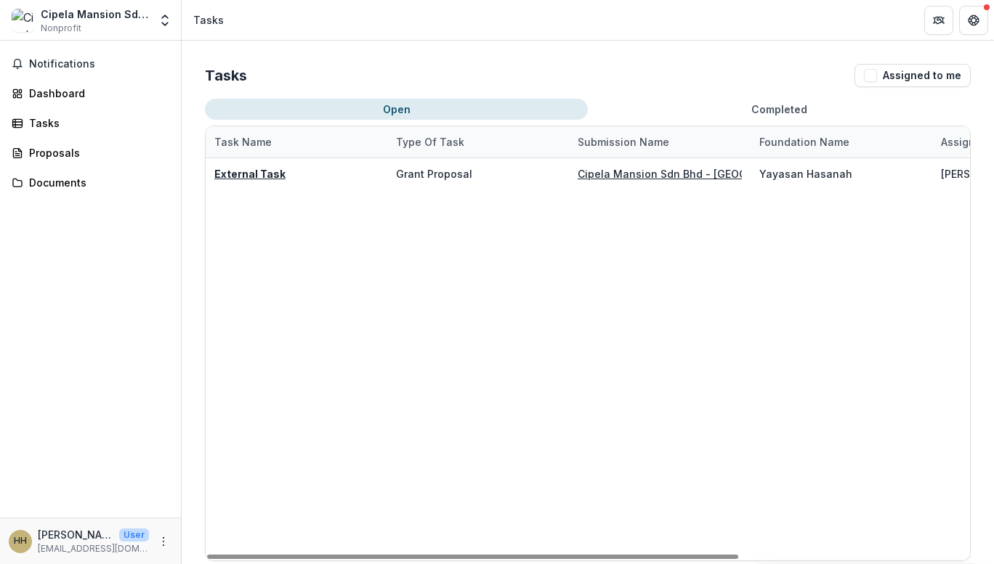
click at [538, 199] on div "External Task Grant Proposal Cipela Mansion Sdn Bhd - Cipela Mansion Yayasan [P…" at bounding box center [751, 359] width 1090 height 402
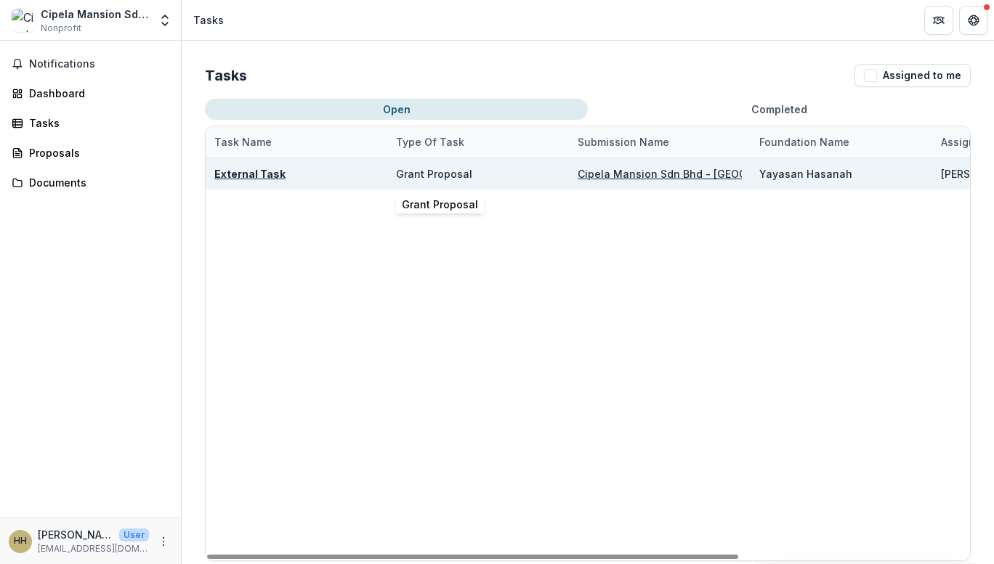
click at [504, 177] on div "Grant Proposal" at bounding box center [478, 173] width 164 height 31
click at [635, 174] on u "Cipela Mansion Sdn Bhd - [GEOGRAPHIC_DATA]" at bounding box center [696, 174] width 239 height 12
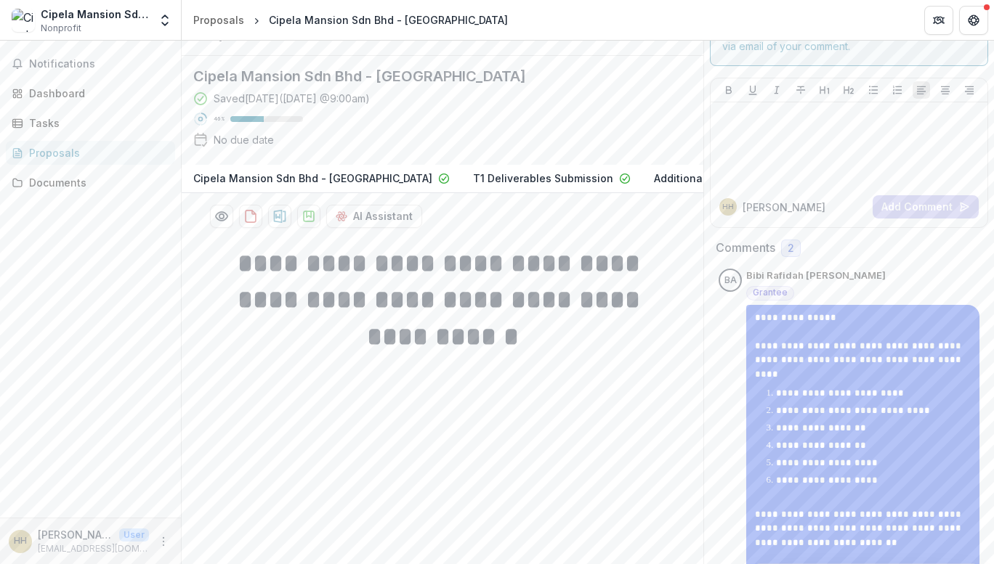
scroll to position [73, 0]
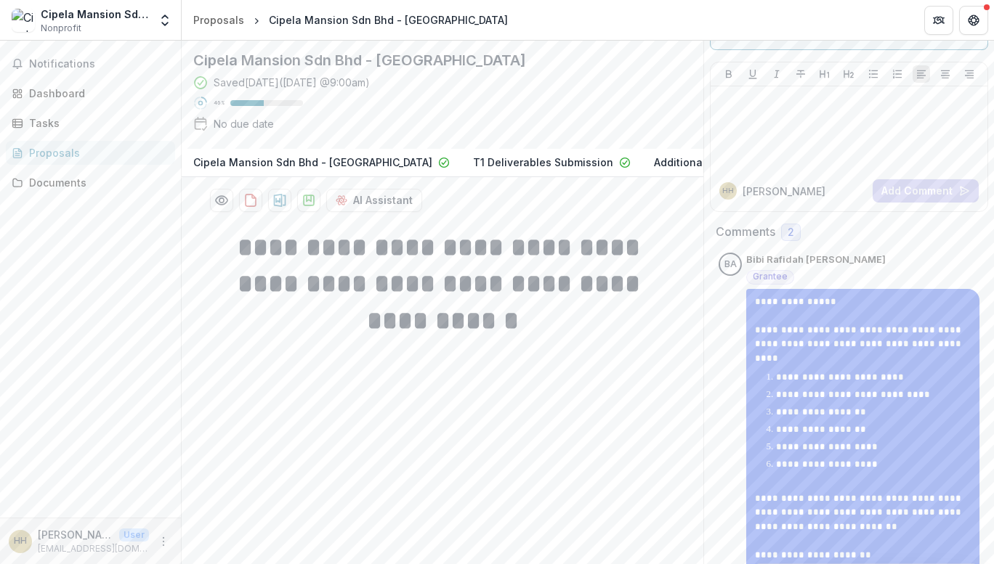
click at [525, 170] on p "T1 Deliverables Submission" at bounding box center [543, 162] width 140 height 15
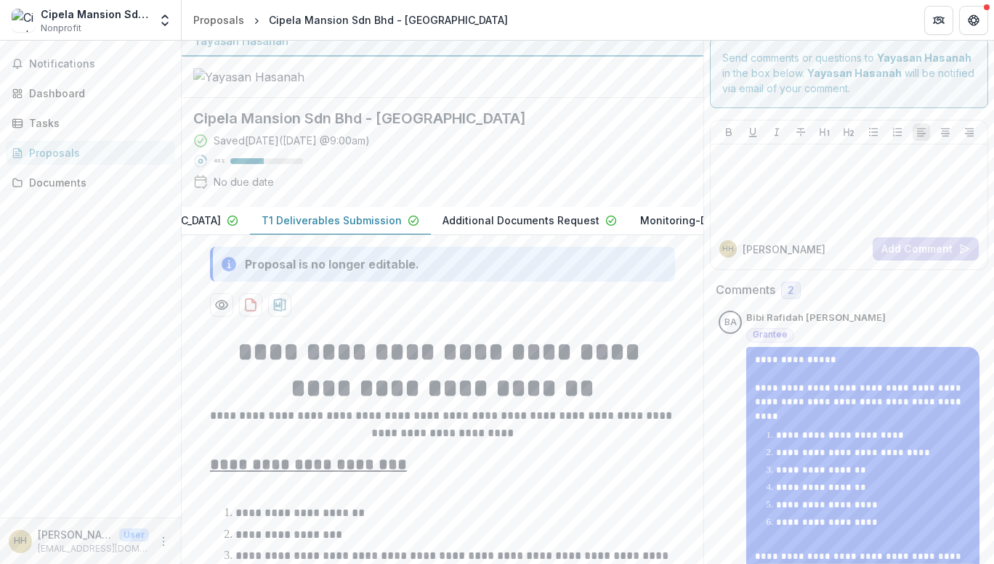
scroll to position [0, 251]
click at [482, 228] on p "Additional Documents Request" at bounding box center [480, 220] width 157 height 15
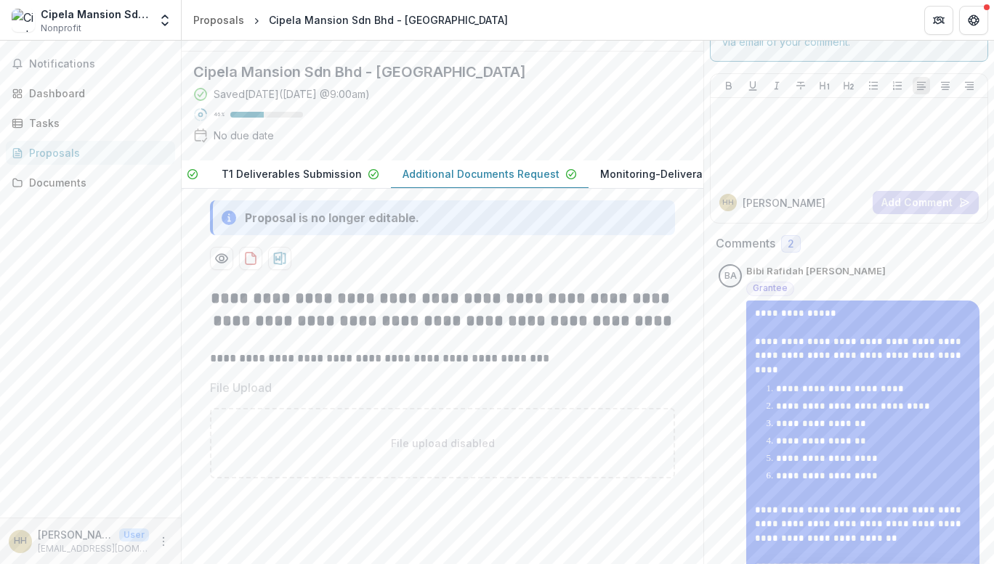
scroll to position [87, 0]
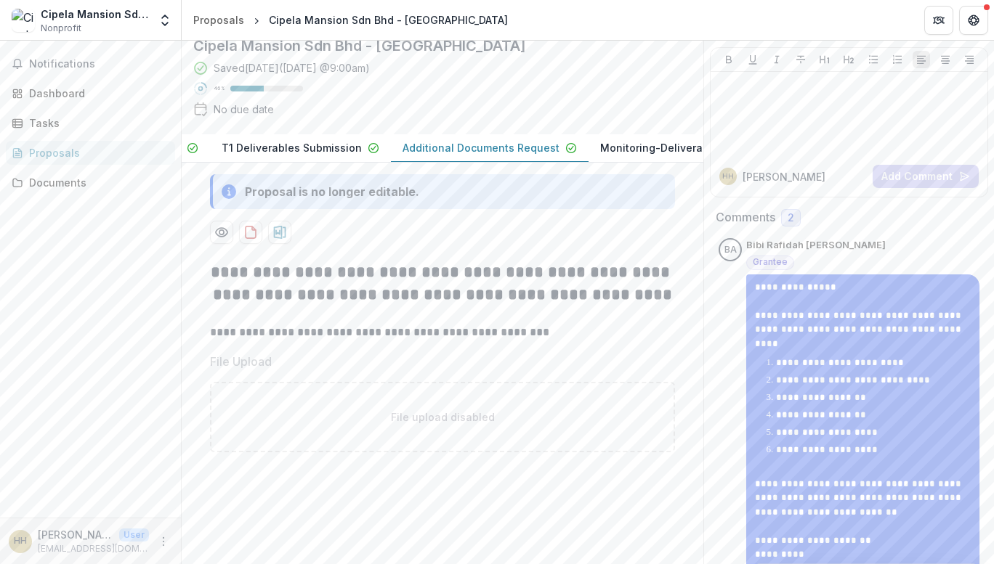
click at [600, 155] on p "Monitoring-Deliverables Submission" at bounding box center [693, 147] width 186 height 15
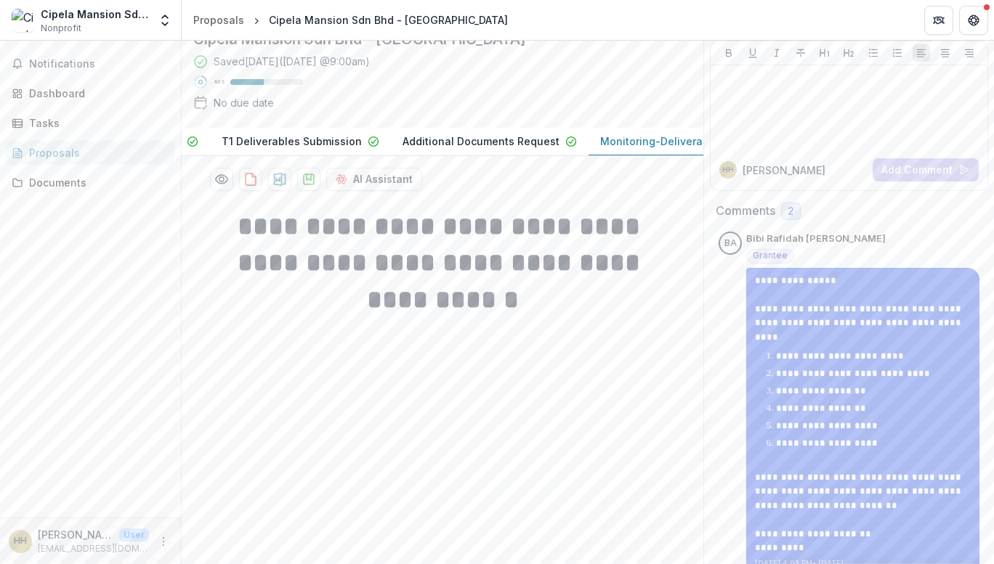
scroll to position [322, 0]
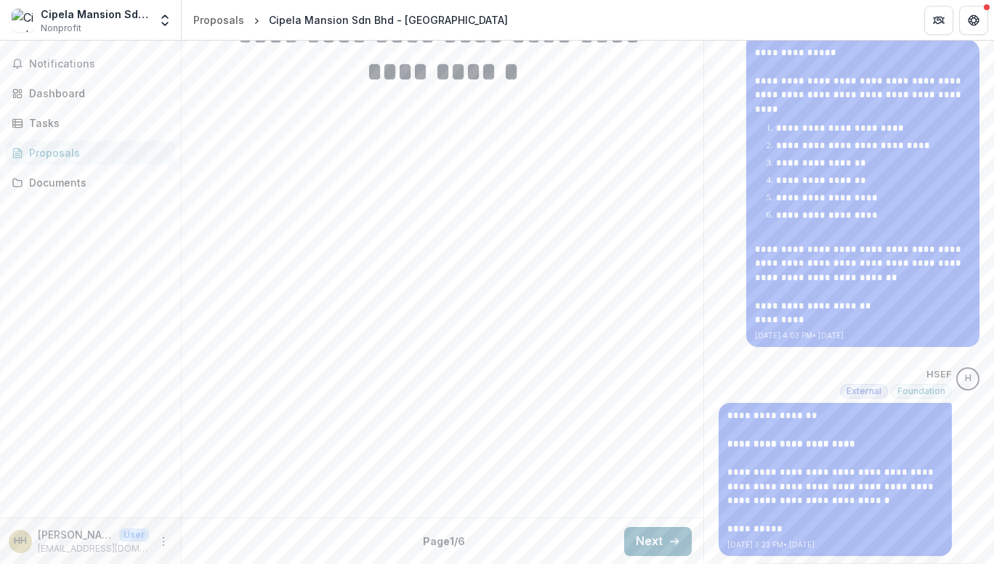
click at [658, 541] on button "Next" at bounding box center [658, 541] width 68 height 29
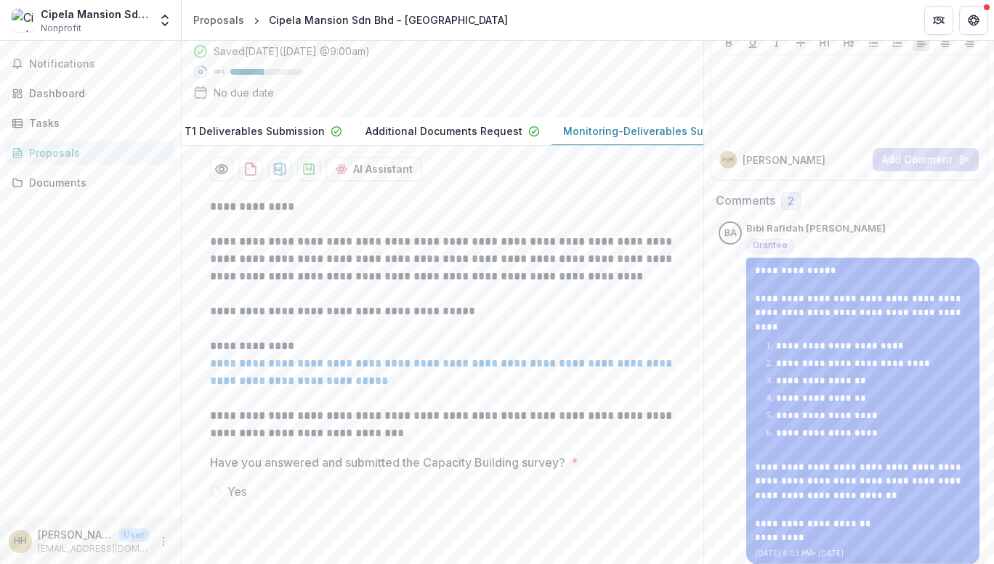
scroll to position [0, 332]
click at [599, 146] on button "Monitoring-Deliverables Submission Draft" at bounding box center [634, 132] width 253 height 28
click at [594, 139] on p "Monitoring-Deliverables Submission" at bounding box center [612, 130] width 186 height 15
click at [596, 139] on p "Monitoring-Deliverables Submission" at bounding box center [612, 130] width 186 height 15
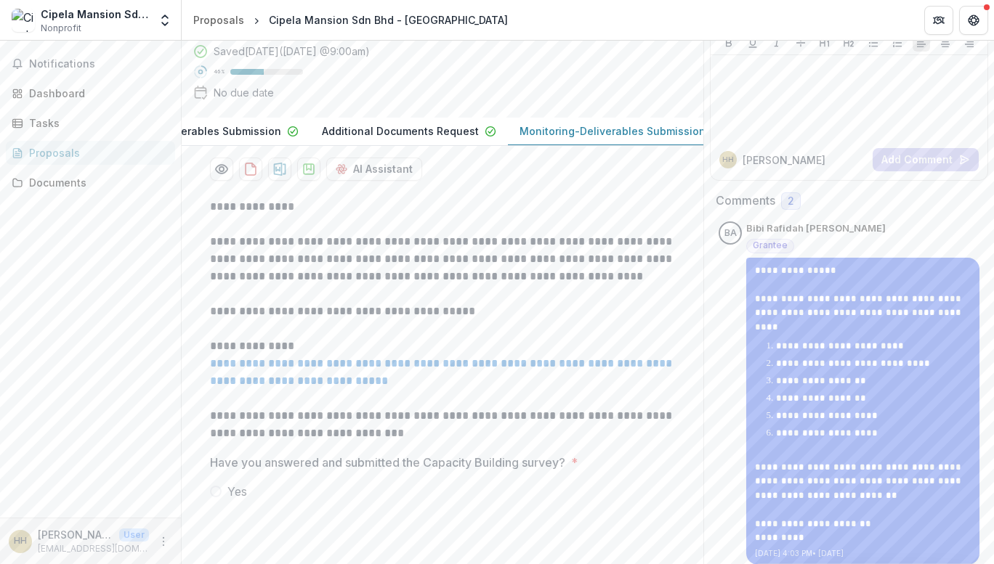
click at [596, 139] on p "Monitoring-Deliverables Submission" at bounding box center [612, 130] width 186 height 15
click at [631, 146] on button "Monitoring-Deliverables Submission Draft" at bounding box center [634, 132] width 253 height 28
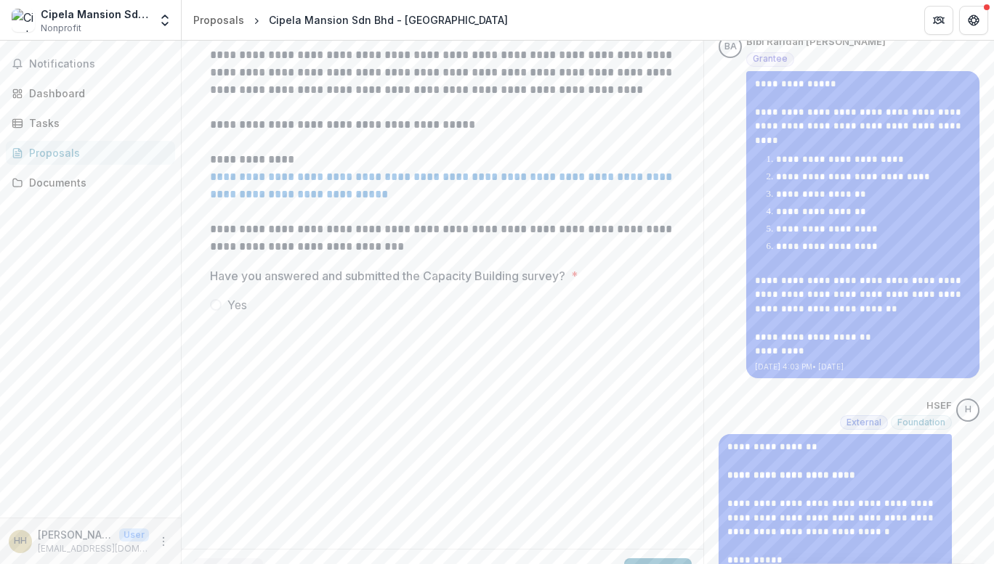
scroll to position [0, 0]
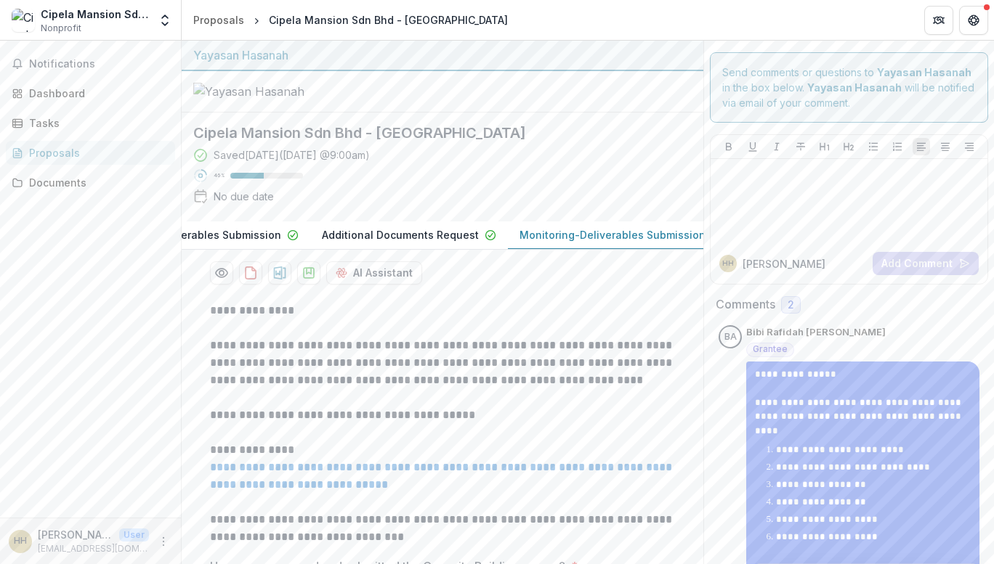
click at [392, 250] on button "Additional Documents Request" at bounding box center [409, 236] width 198 height 28
click at [559, 243] on p "Monitoring-Deliverables Submission" at bounding box center [612, 234] width 186 height 15
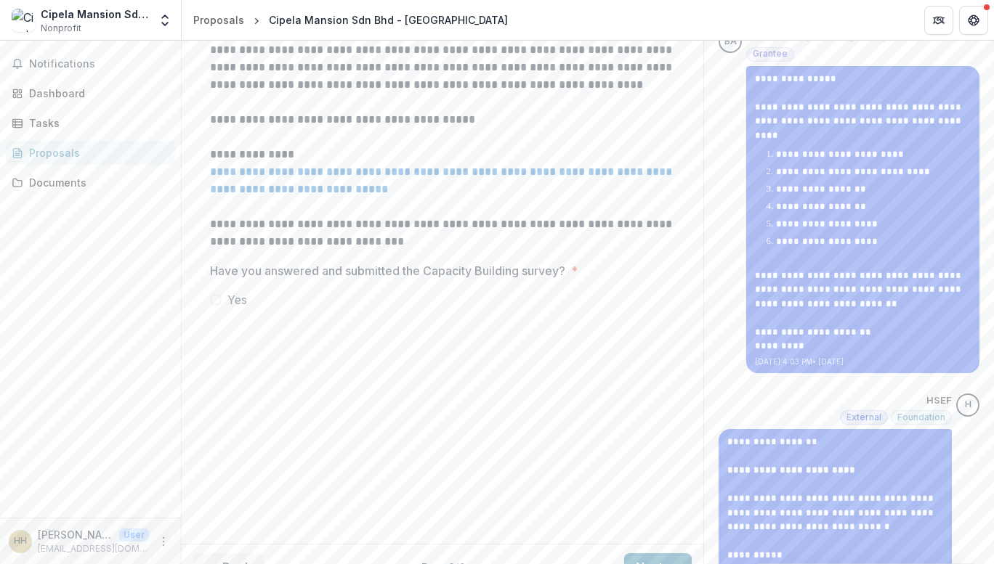
scroll to position [322, 0]
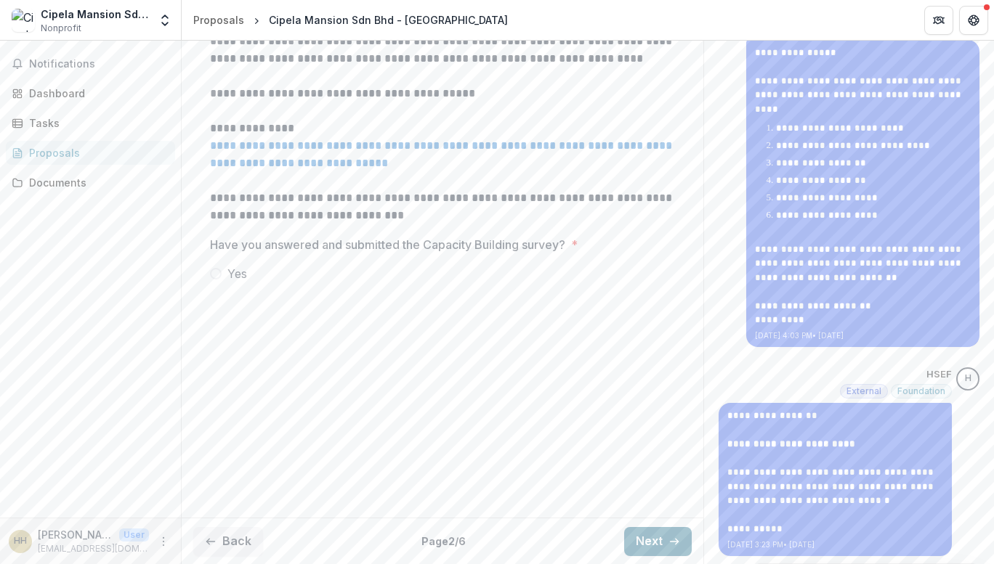
click at [639, 533] on button "Next" at bounding box center [658, 541] width 68 height 29
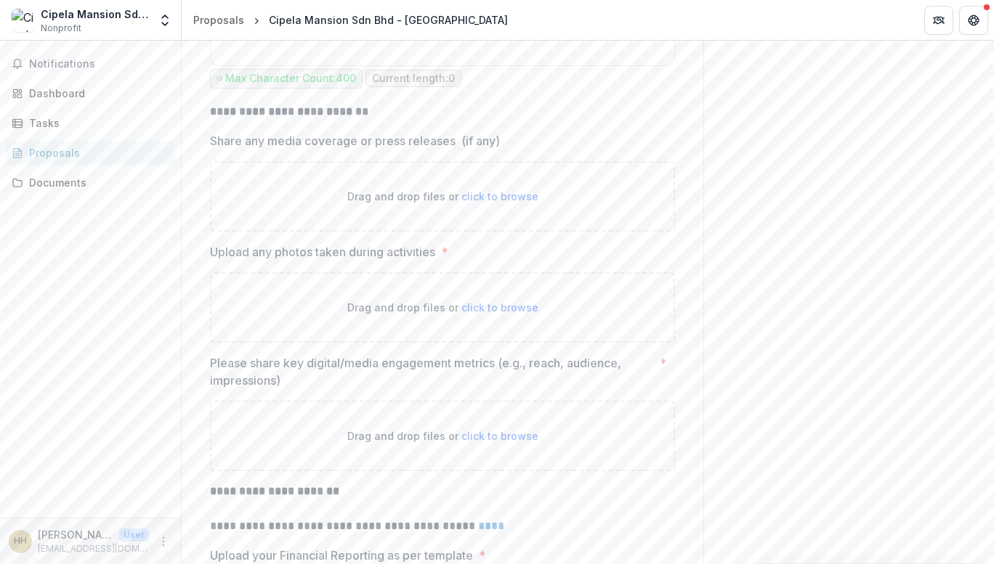
scroll to position [3519, 0]
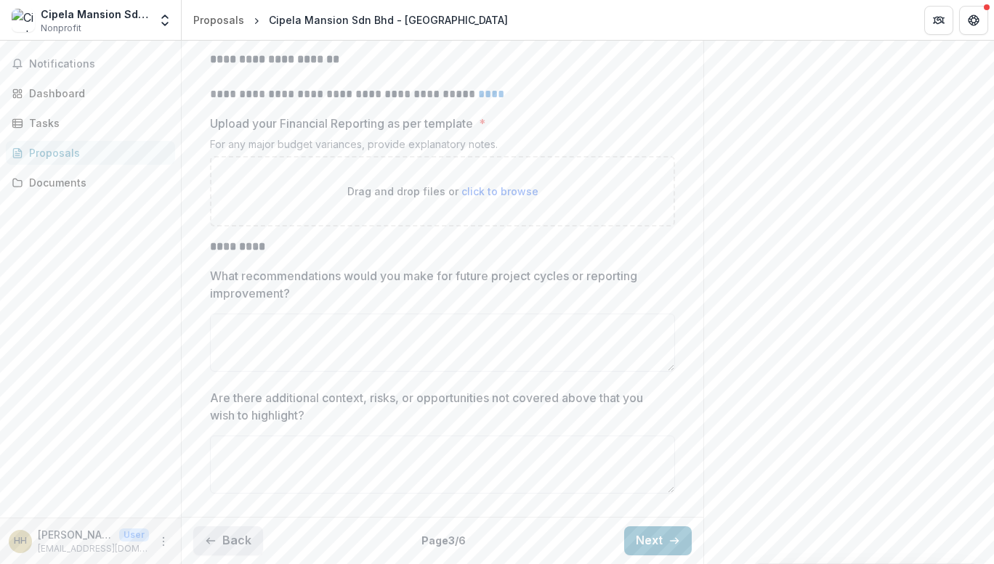
click at [232, 539] on button "Back" at bounding box center [228, 541] width 70 height 29
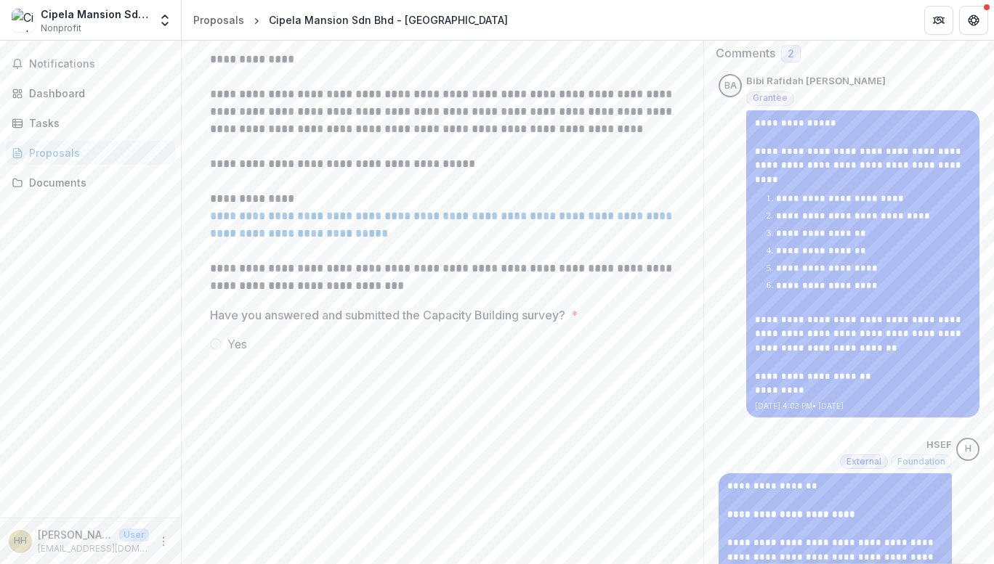
scroll to position [177, 0]
